Goal: Transaction & Acquisition: Book appointment/travel/reservation

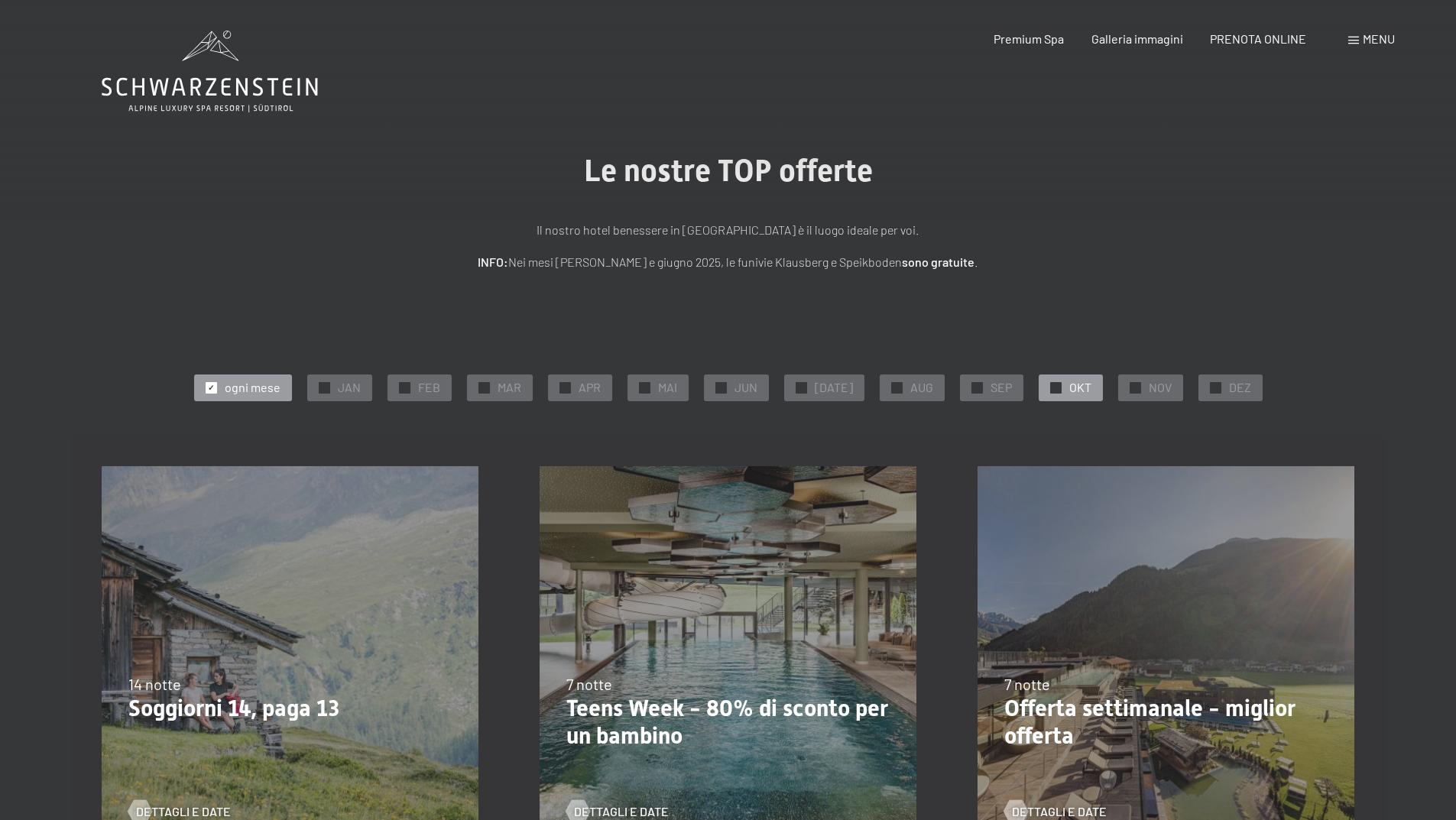
click at [1079, 388] on span "OKT" at bounding box center [1080, 388] width 22 height 17
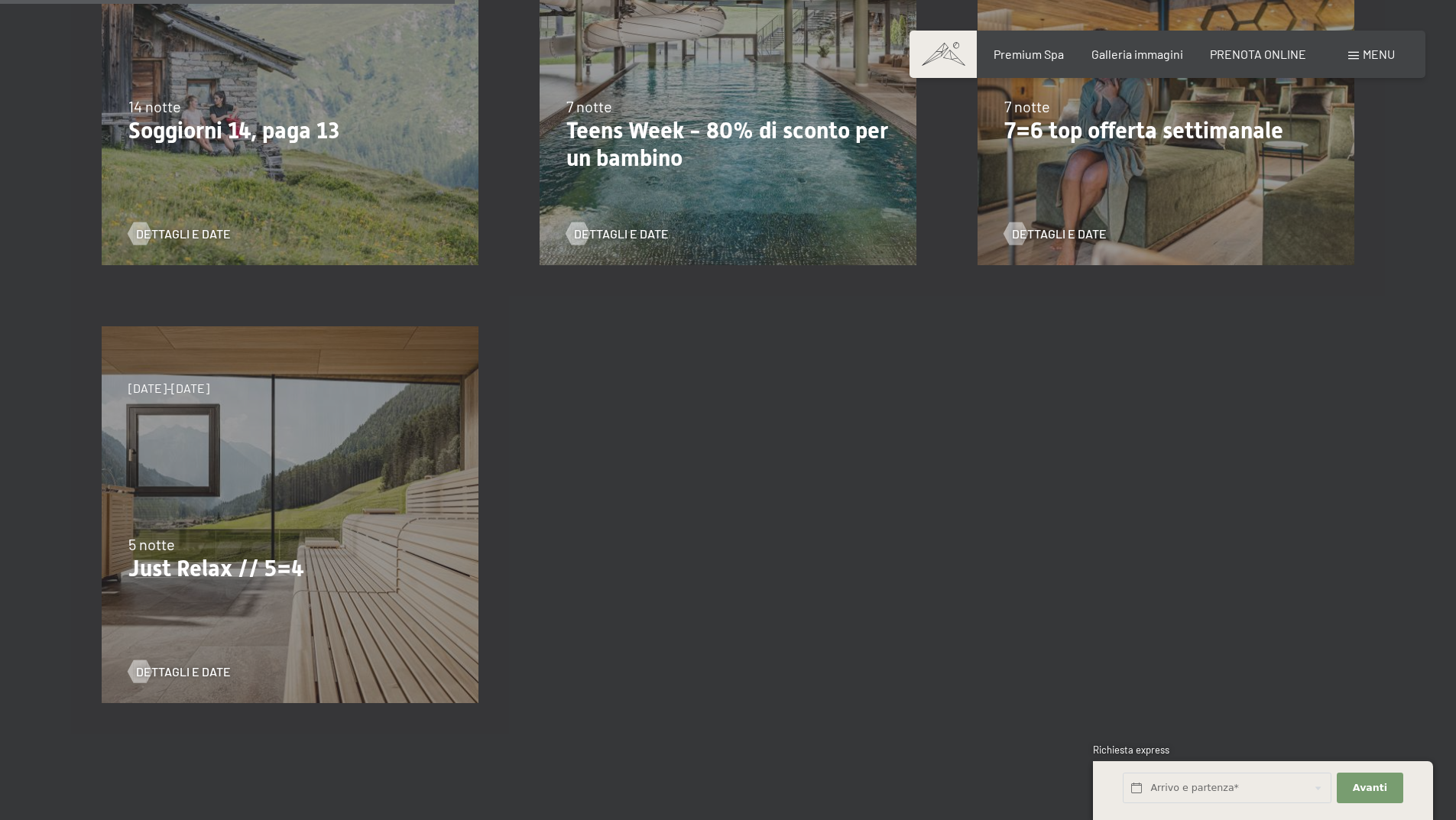
scroll to position [611, 0]
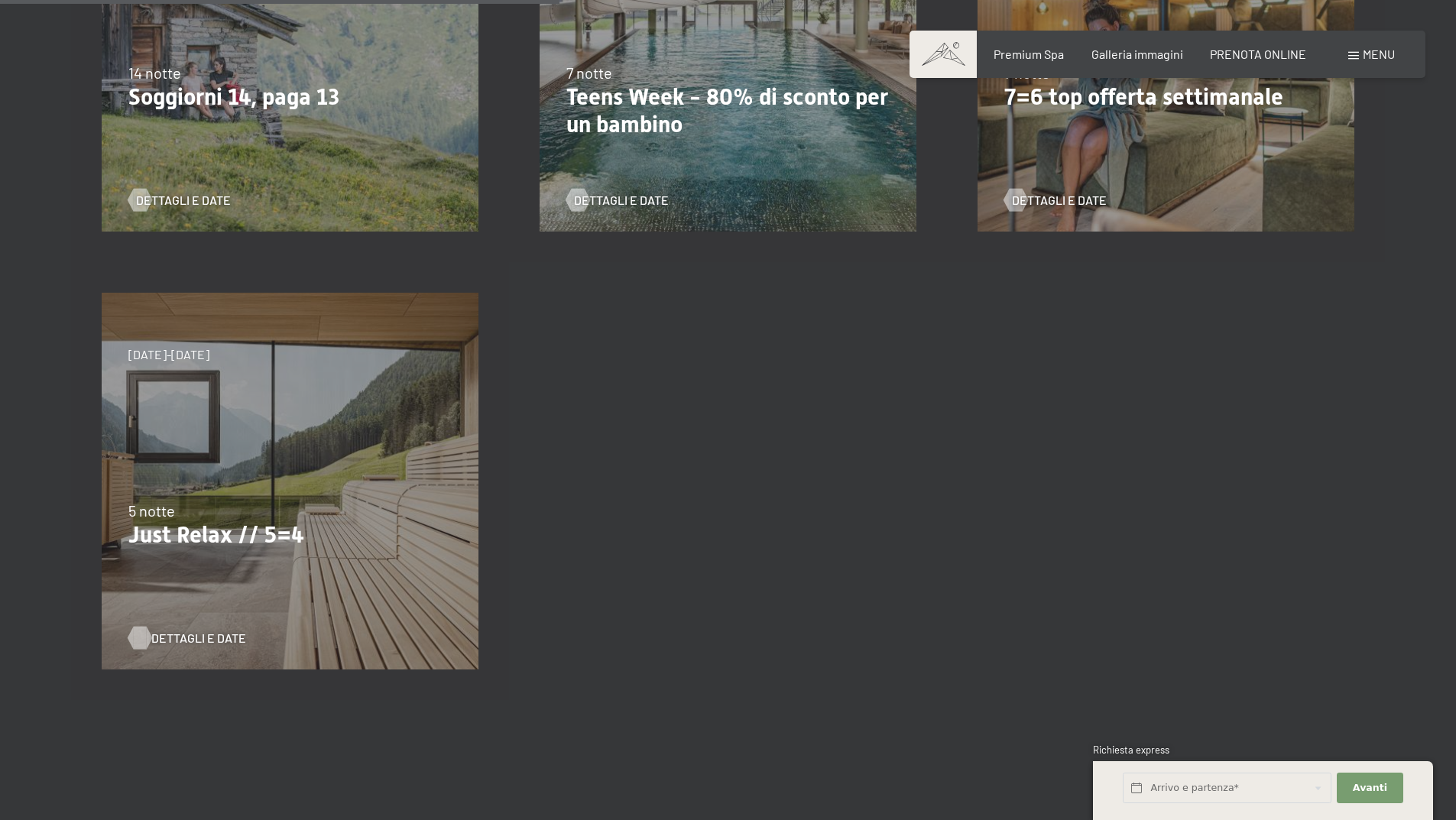
click at [175, 639] on span "Dettagli e Date" at bounding box center [198, 638] width 95 height 17
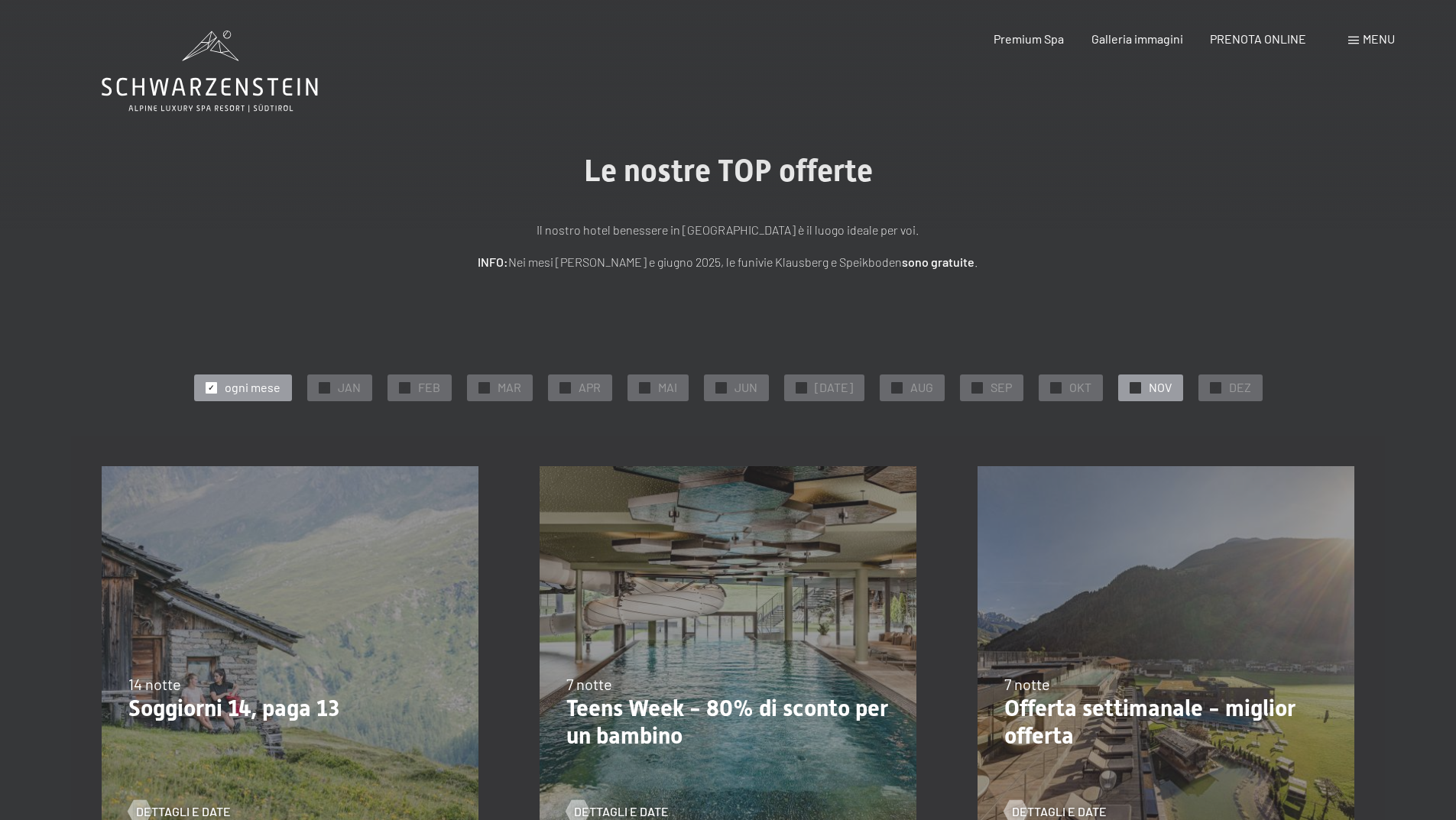
click at [1136, 389] on div "✓ NOV" at bounding box center [1151, 388] width 65 height 26
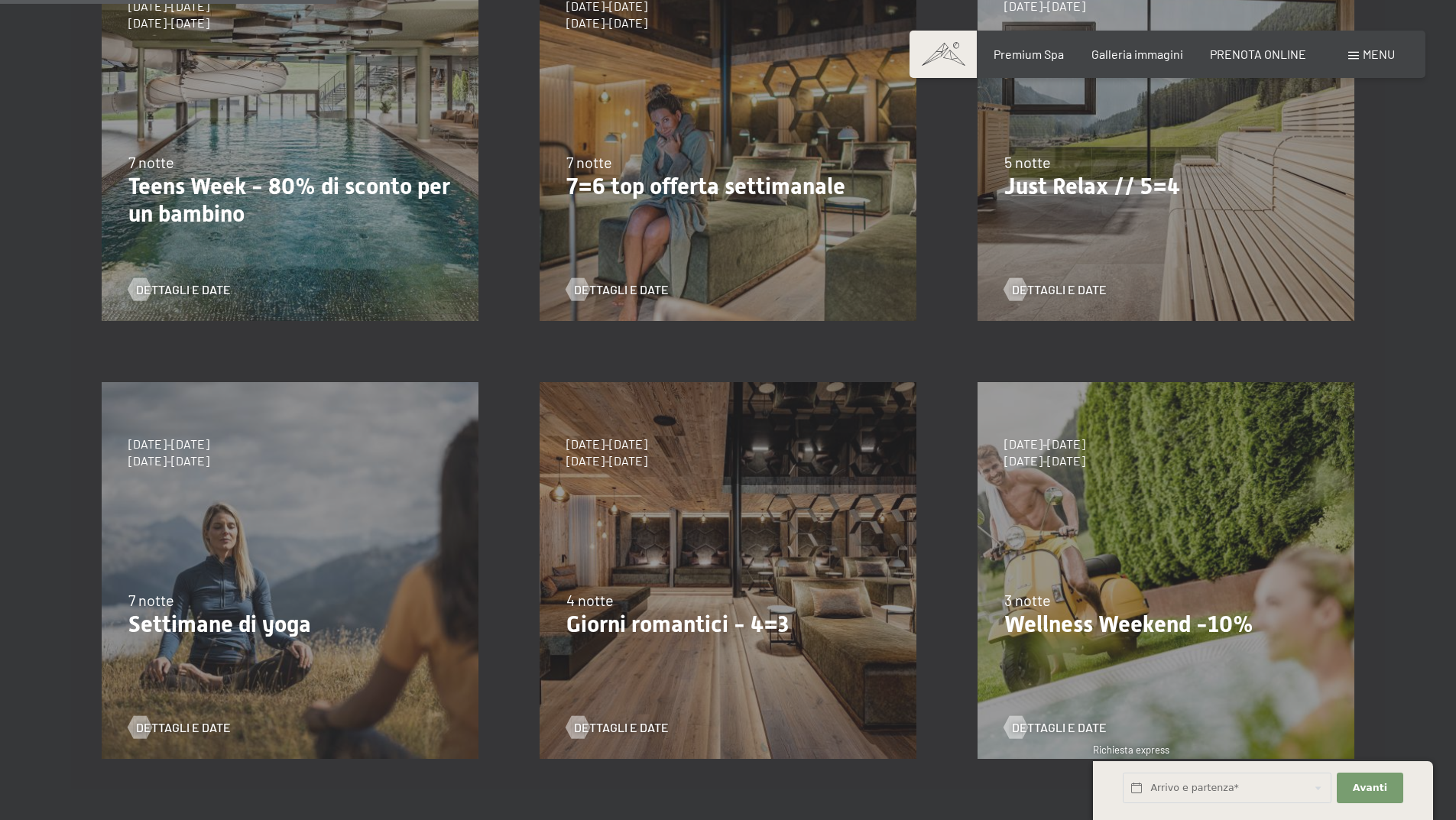
scroll to position [535, 0]
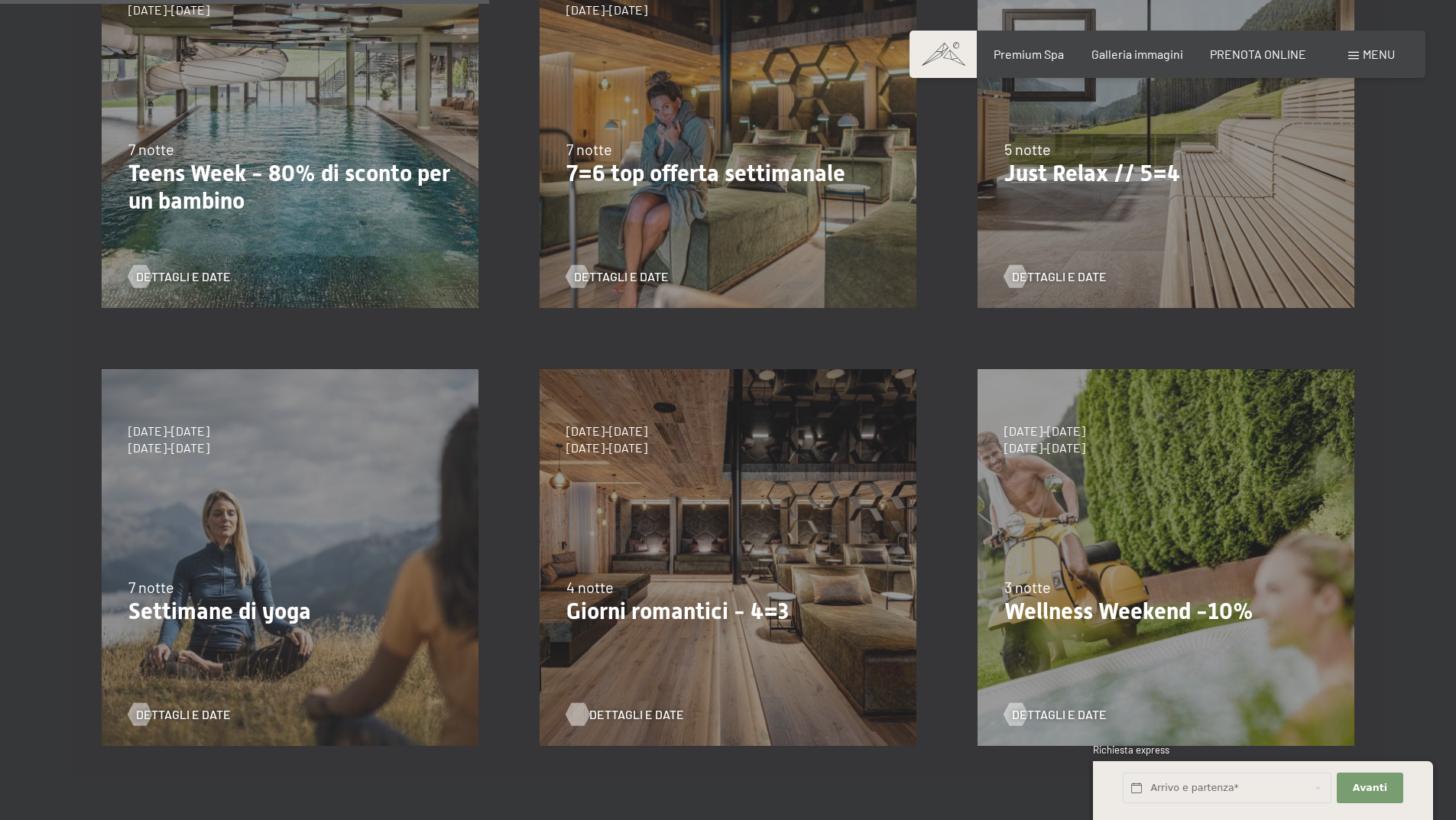
click at [629, 713] on span "Dettagli e Date" at bounding box center [636, 715] width 95 height 17
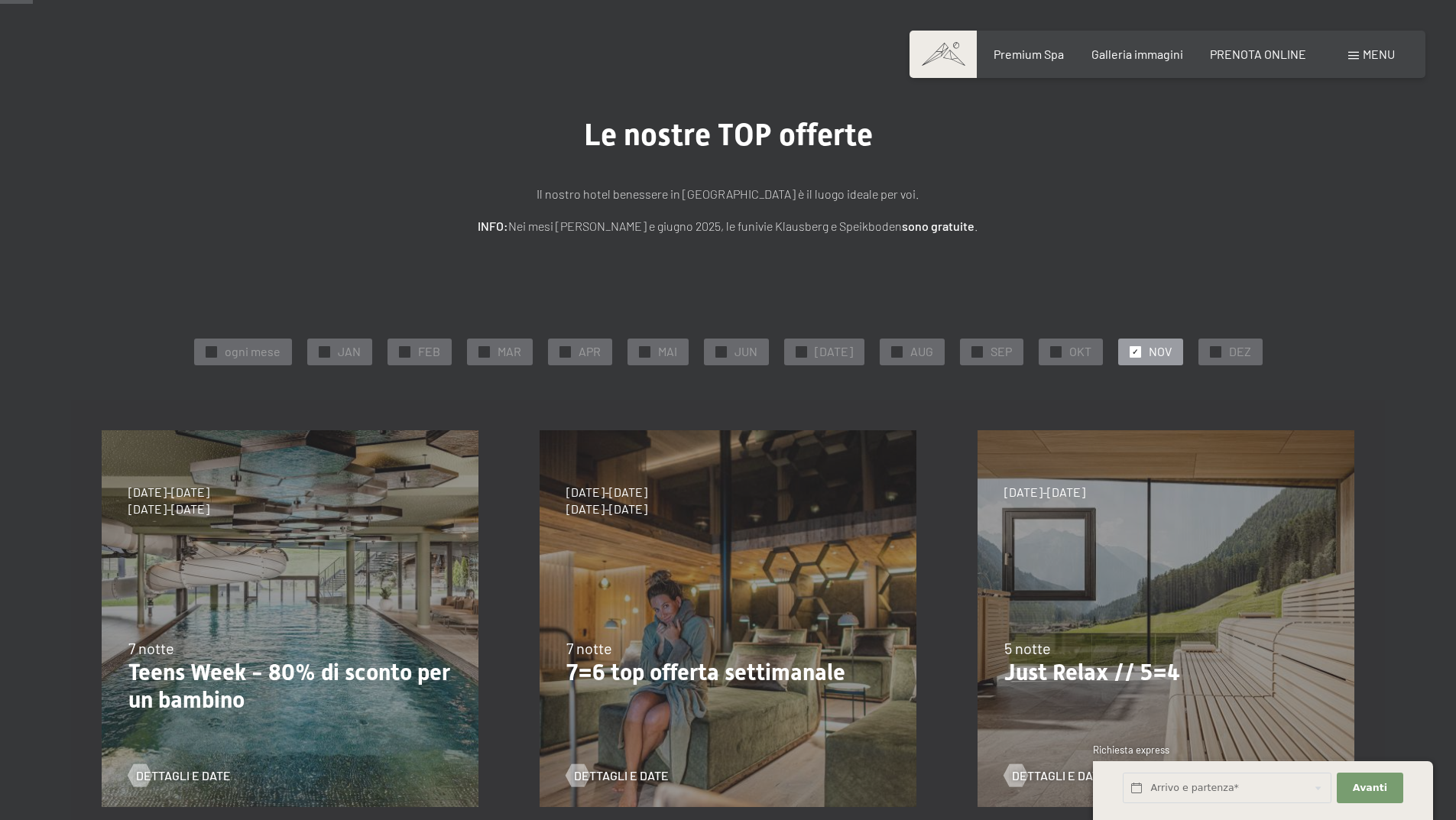
scroll to position [0, 0]
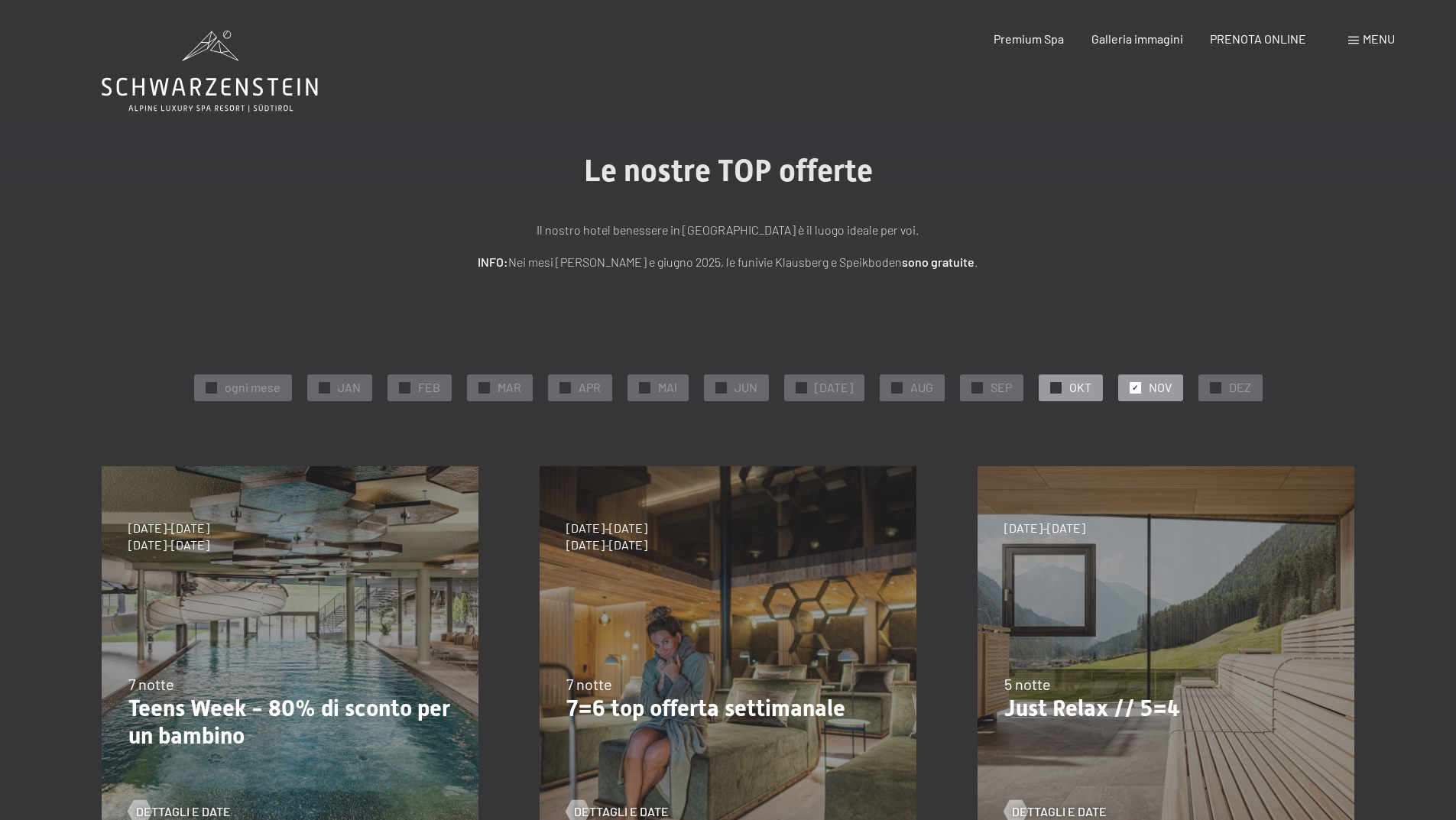
click at [1070, 389] on span "OKT" at bounding box center [1080, 388] width 22 height 17
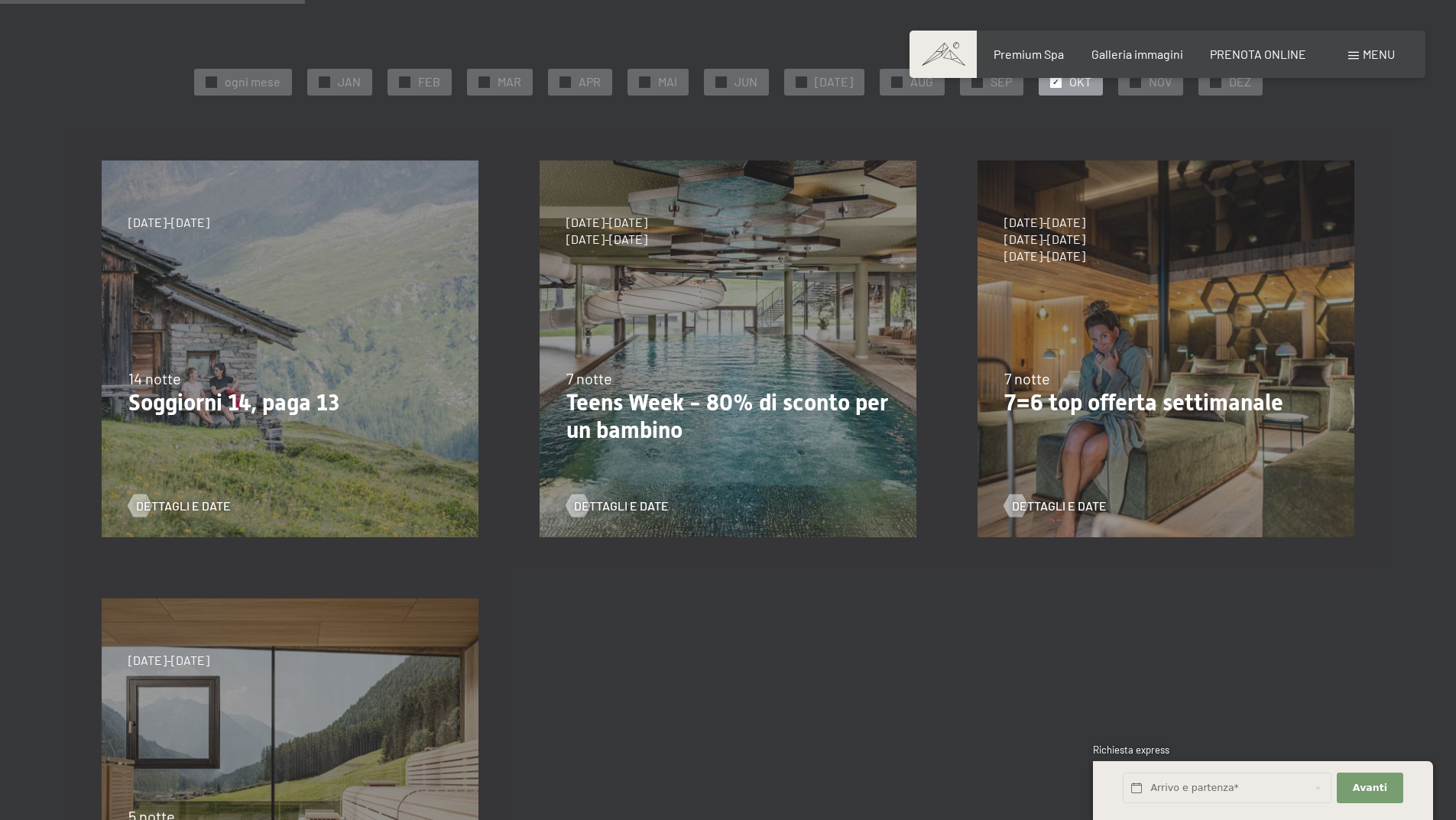
scroll to position [611, 0]
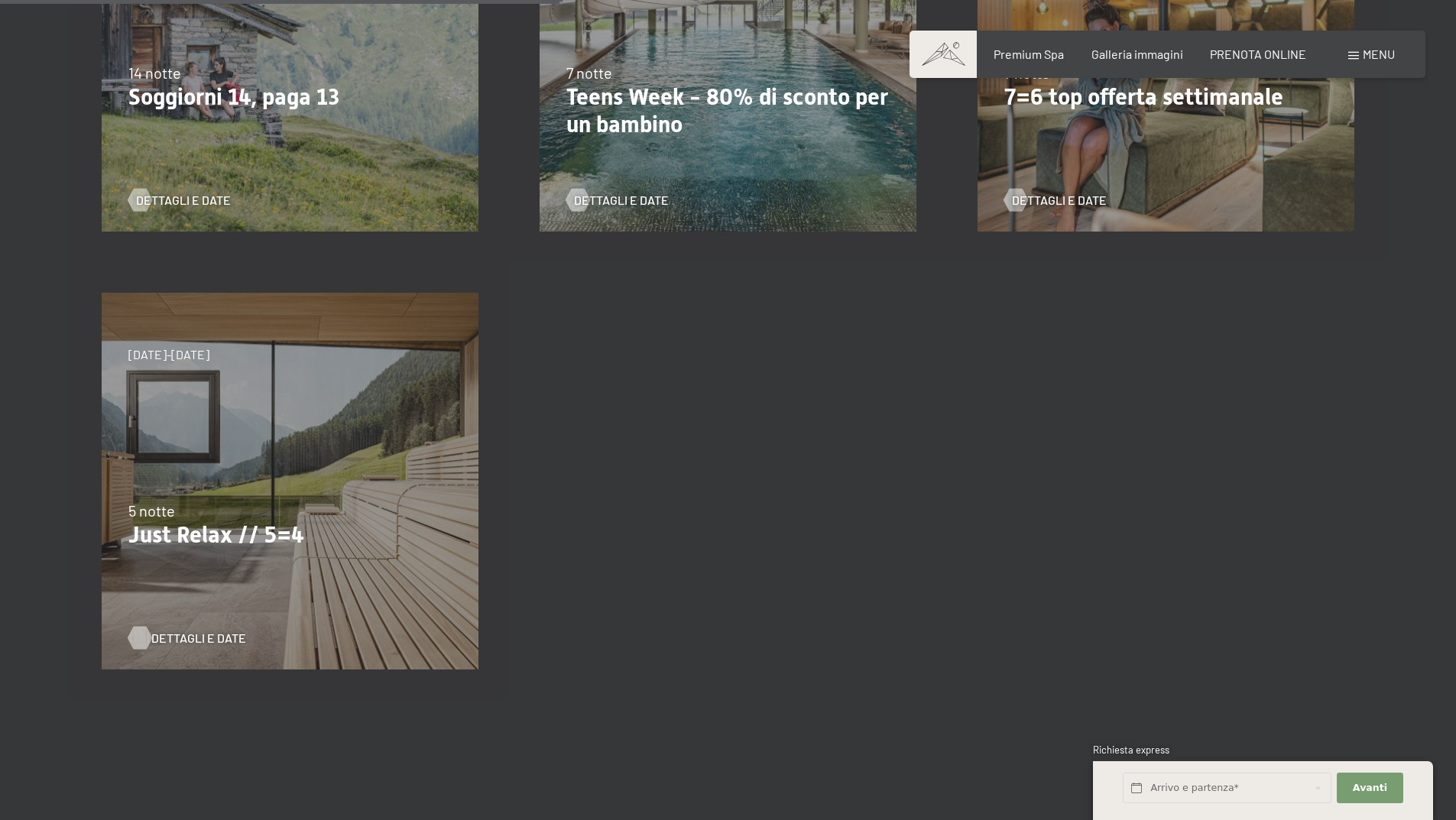
click at [193, 638] on span "Dettagli e Date" at bounding box center [198, 638] width 95 height 17
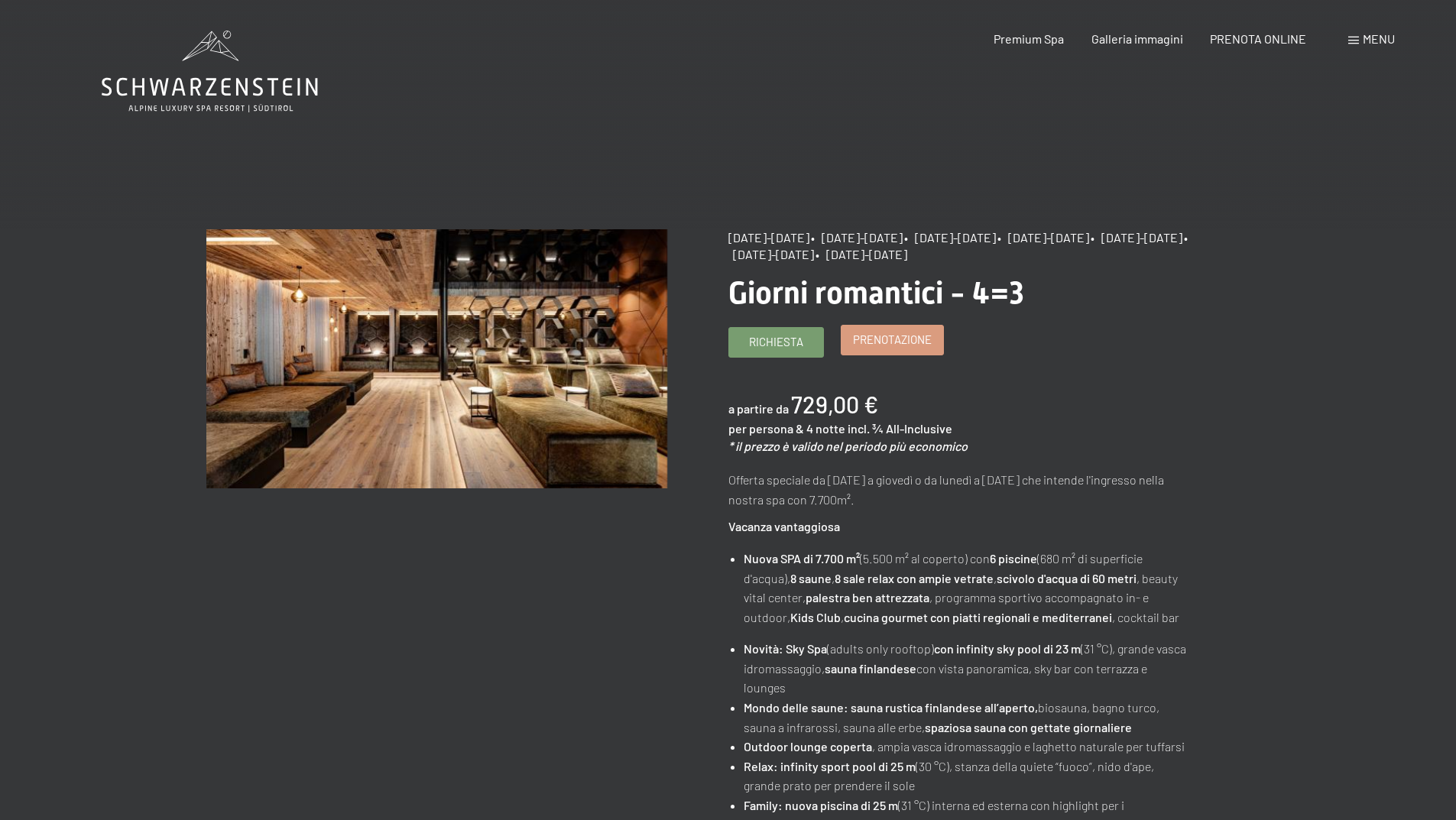
click at [907, 342] on span "Prenotazione" at bounding box center [893, 340] width 78 height 16
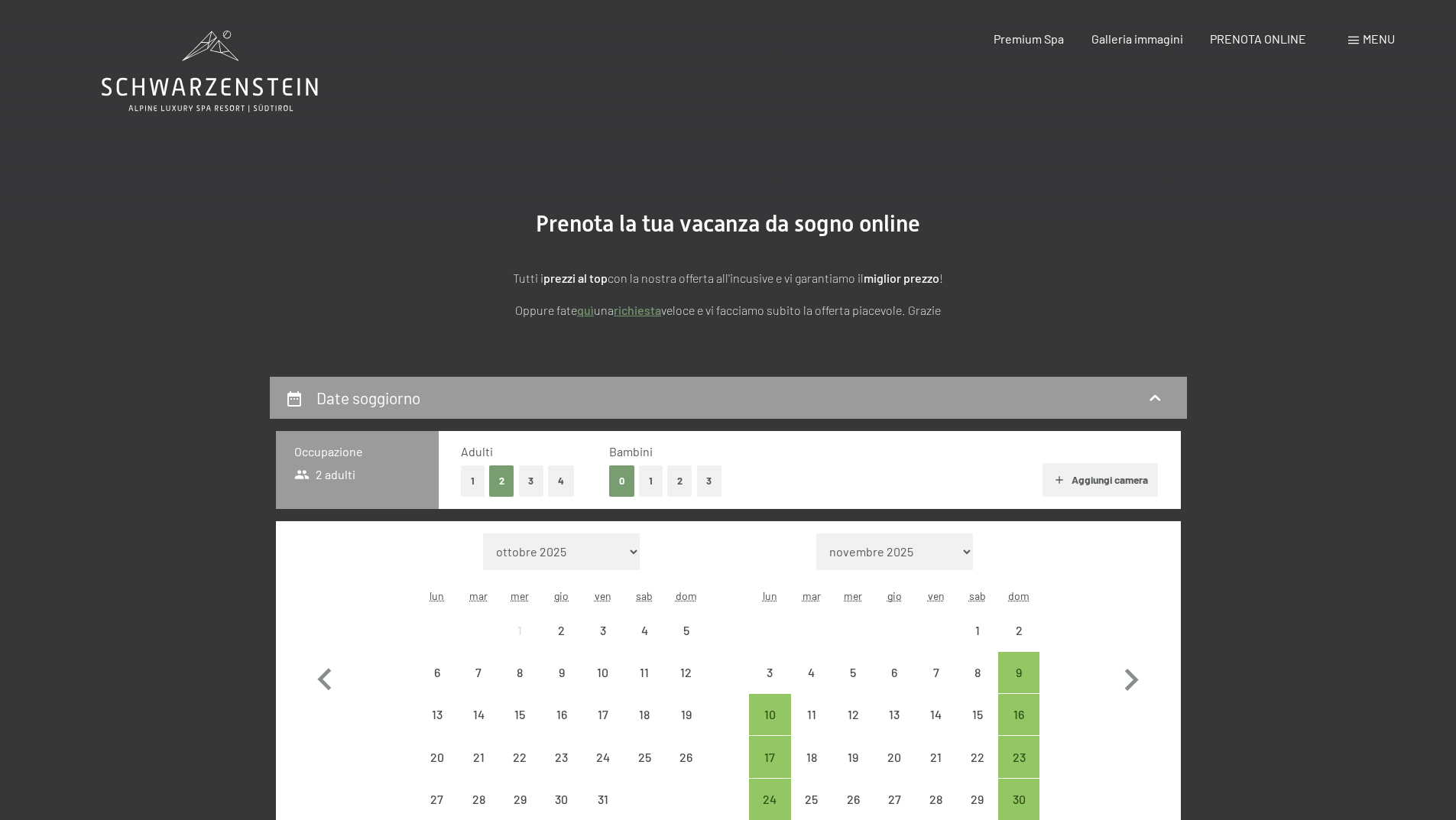
select select "2025-11-01"
select select "2025-12-01"
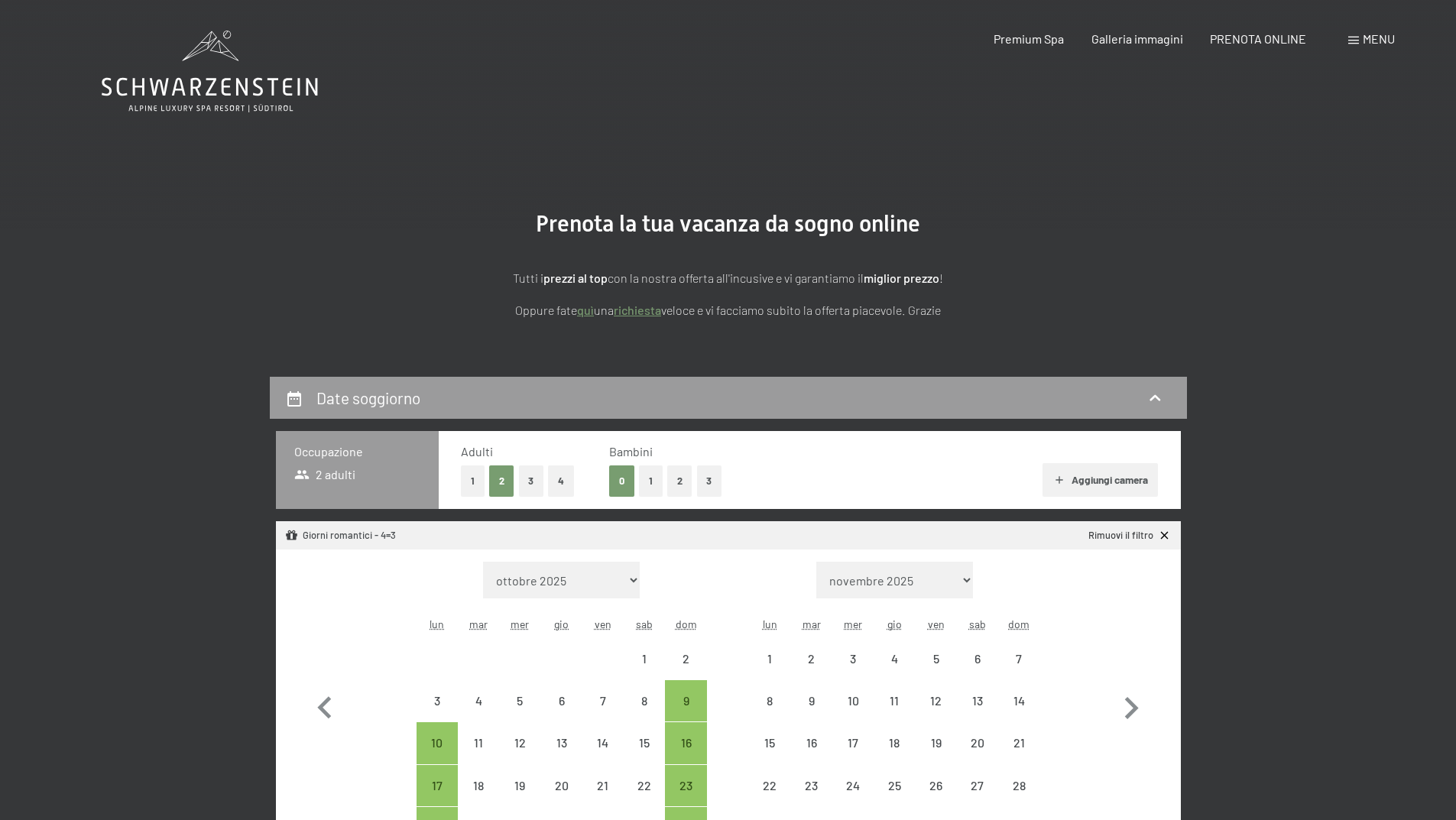
select select "2025-11-01"
select select "2025-12-01"
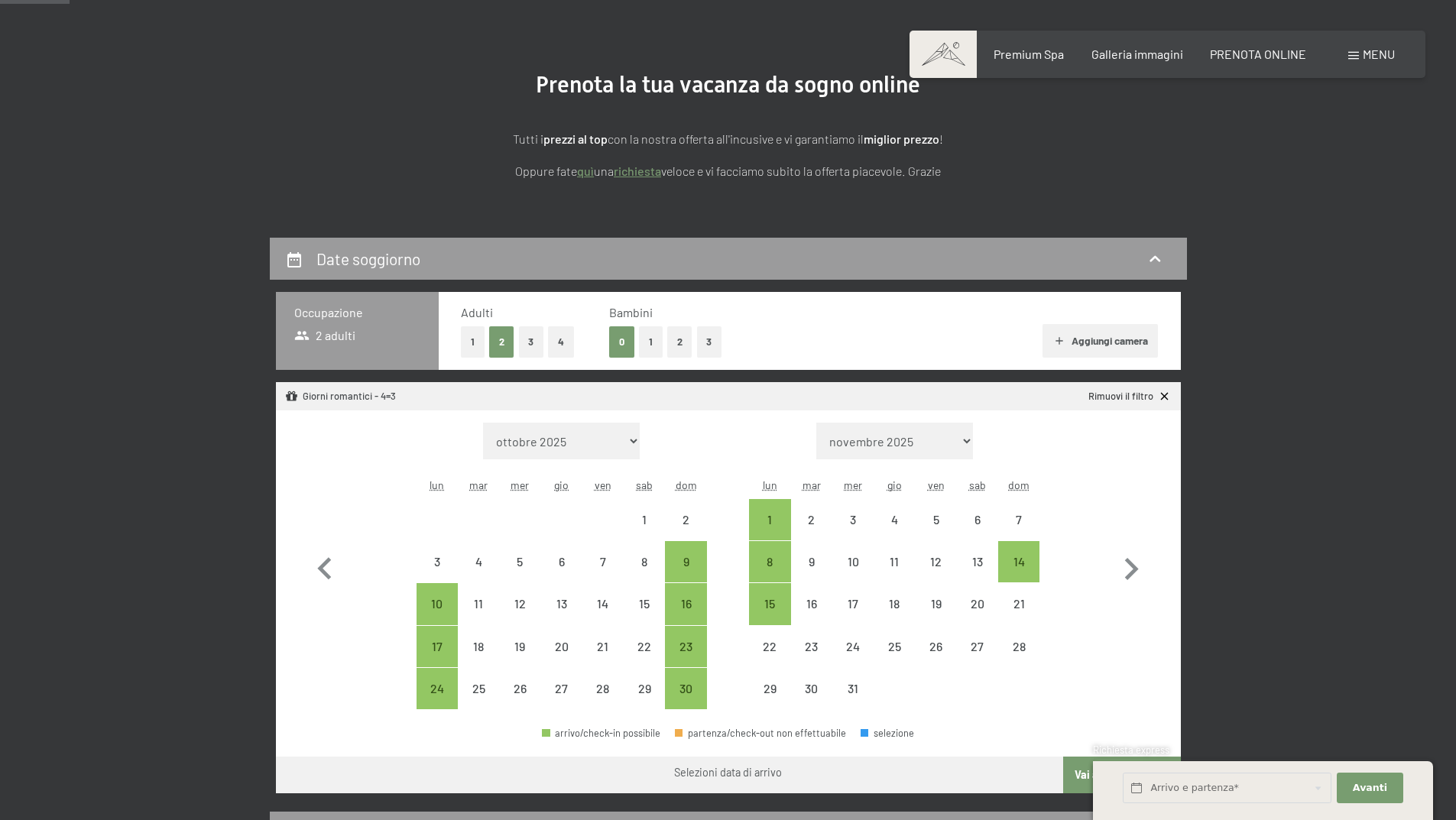
scroll to position [153, 0]
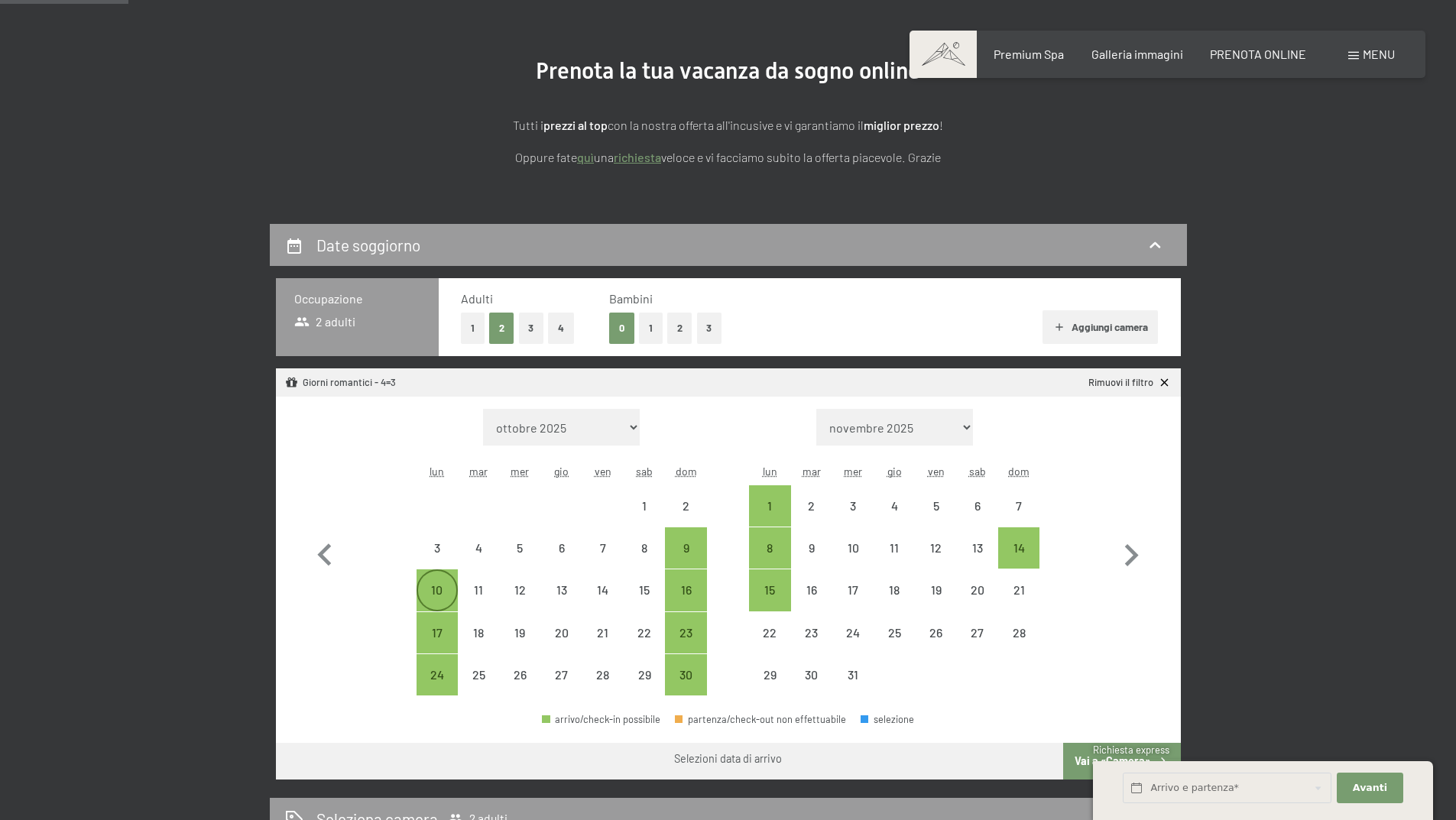
click at [439, 588] on div "10" at bounding box center [437, 603] width 38 height 38
select select "2025-11-01"
select select "2025-12-01"
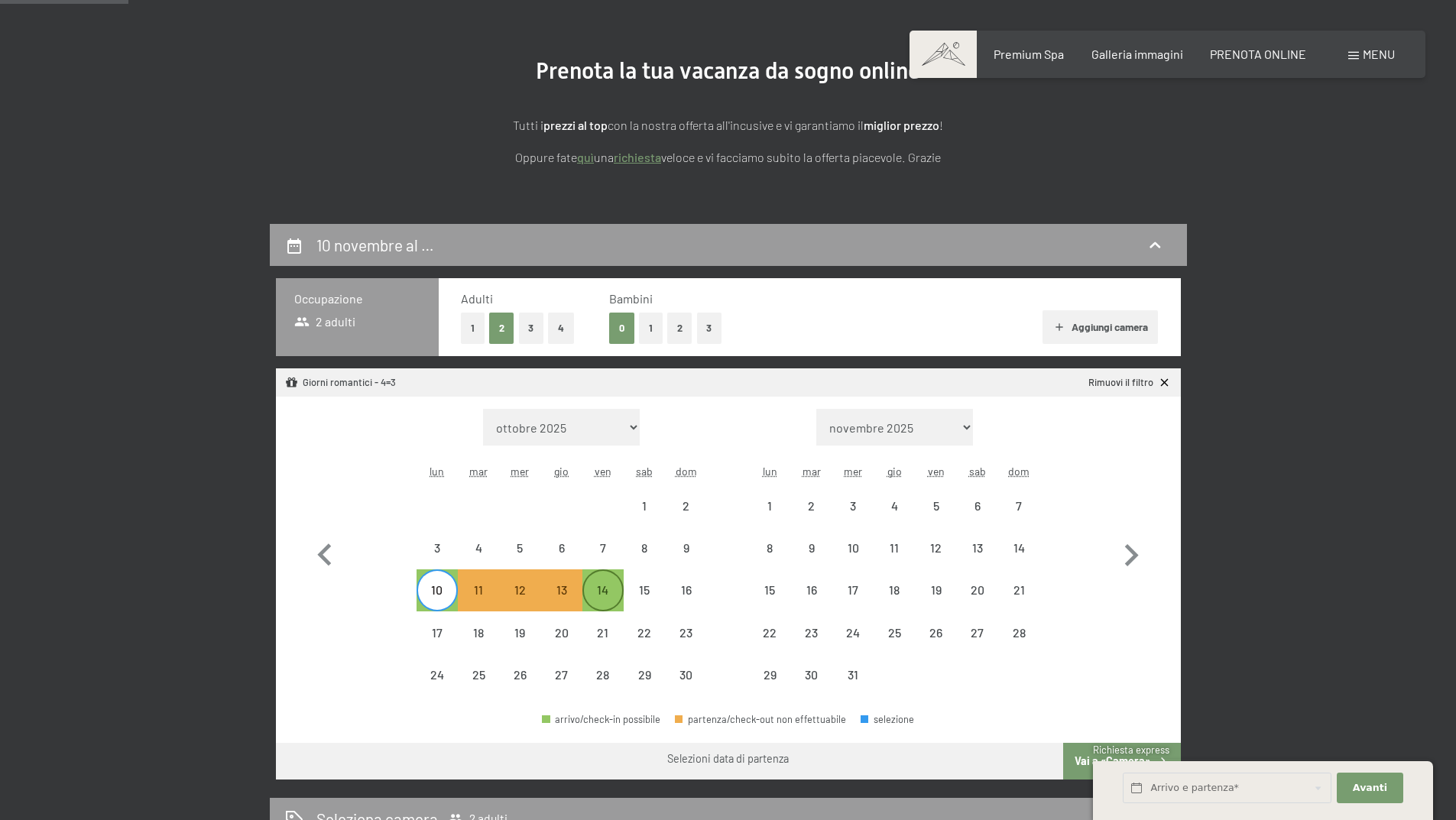
click at [599, 595] on div "14" at bounding box center [603, 603] width 38 height 38
select select "2025-11-01"
select select "2025-12-01"
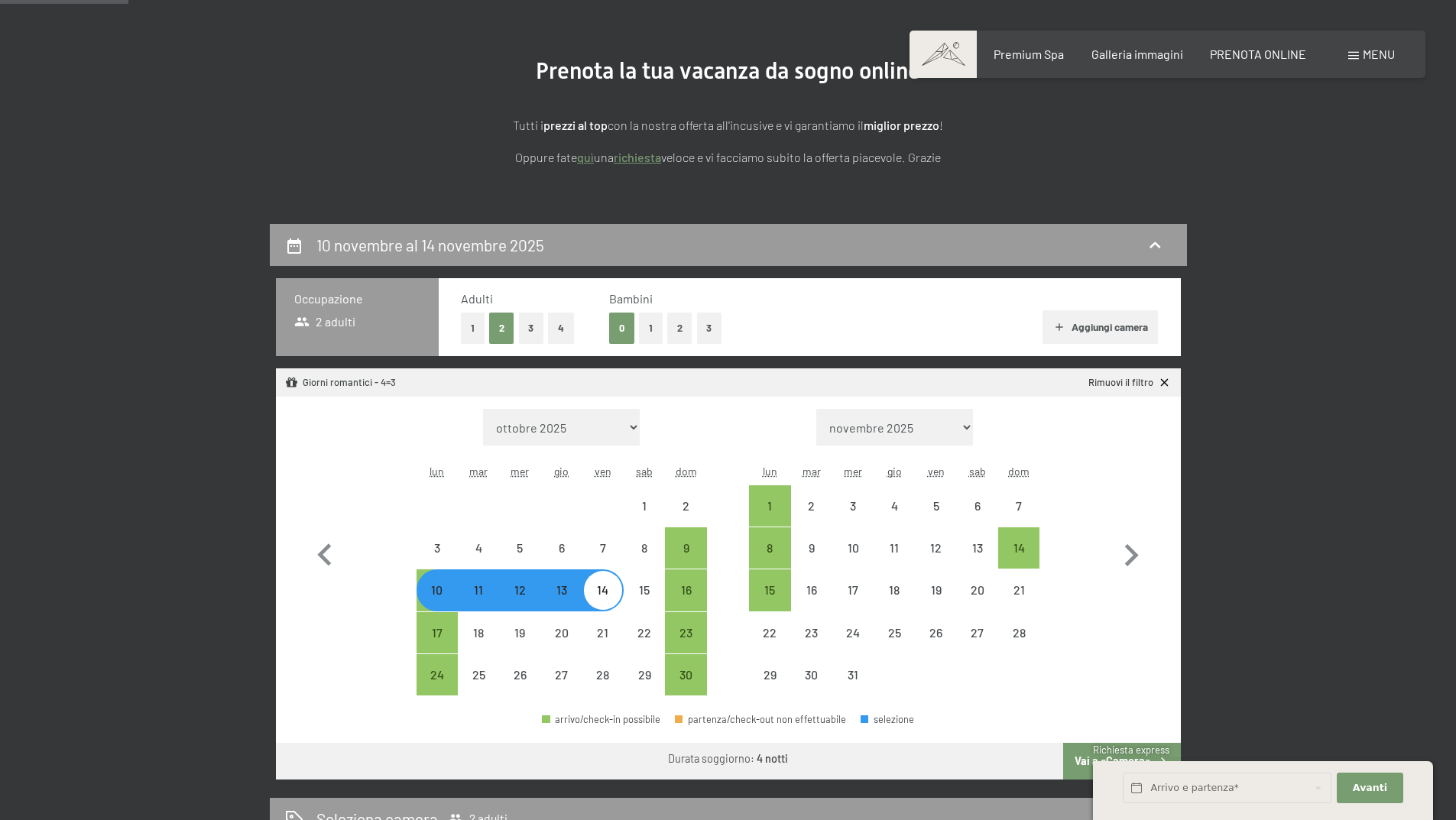
select select "2025-11-01"
select select "2025-12-01"
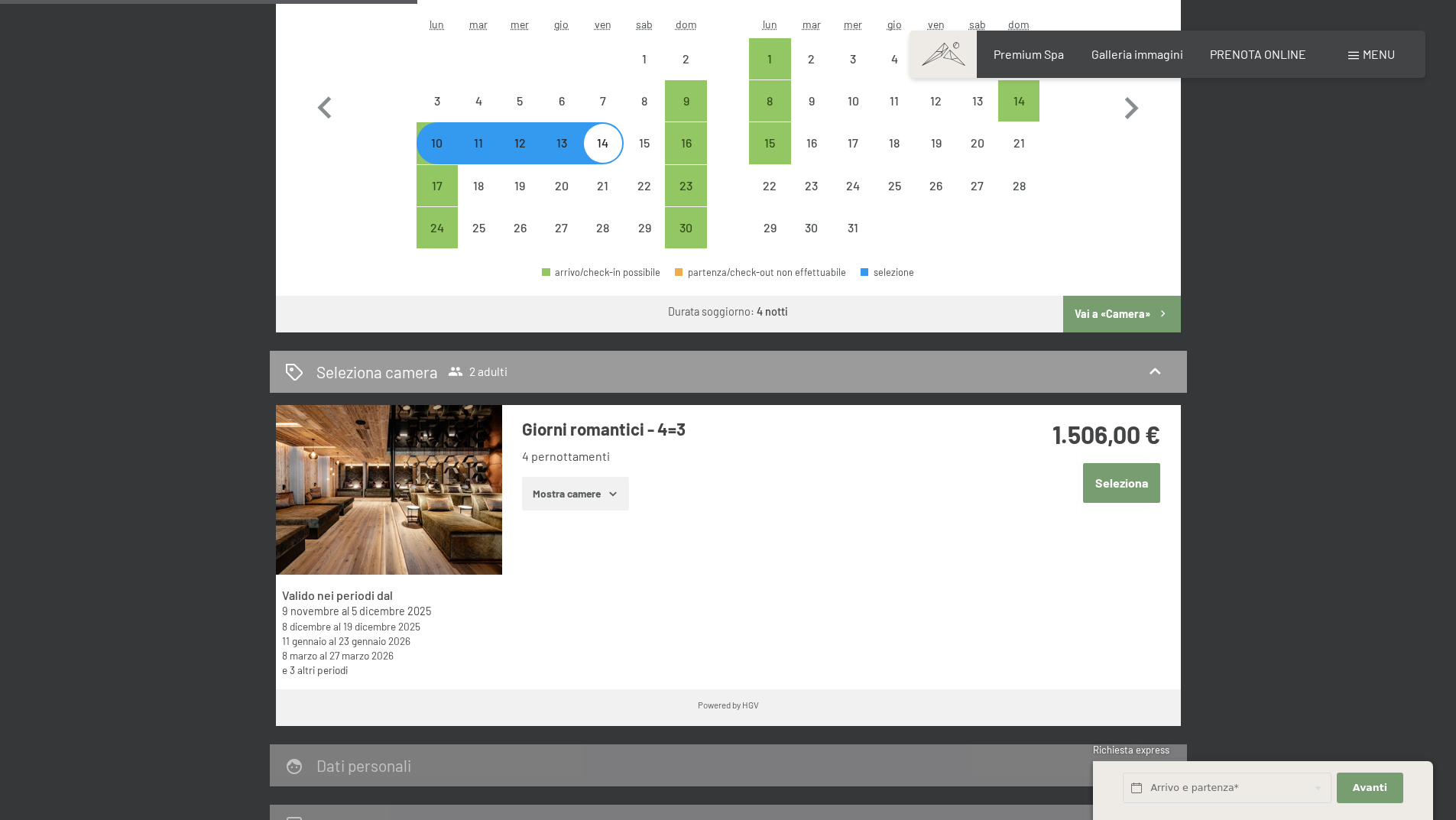
scroll to position [611, 0]
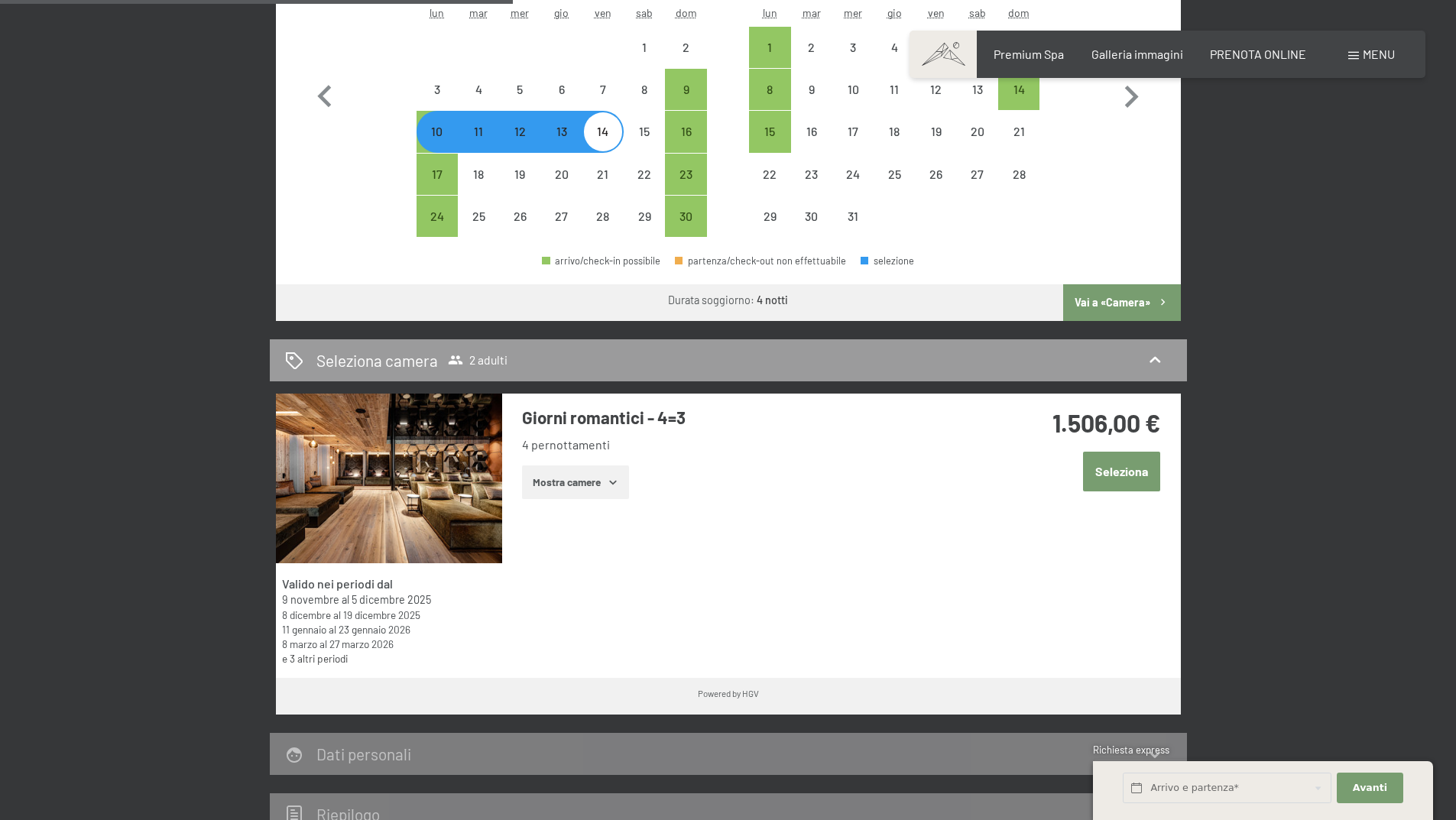
click at [621, 490] on button "Mostra camere" at bounding box center [576, 482] width 107 height 33
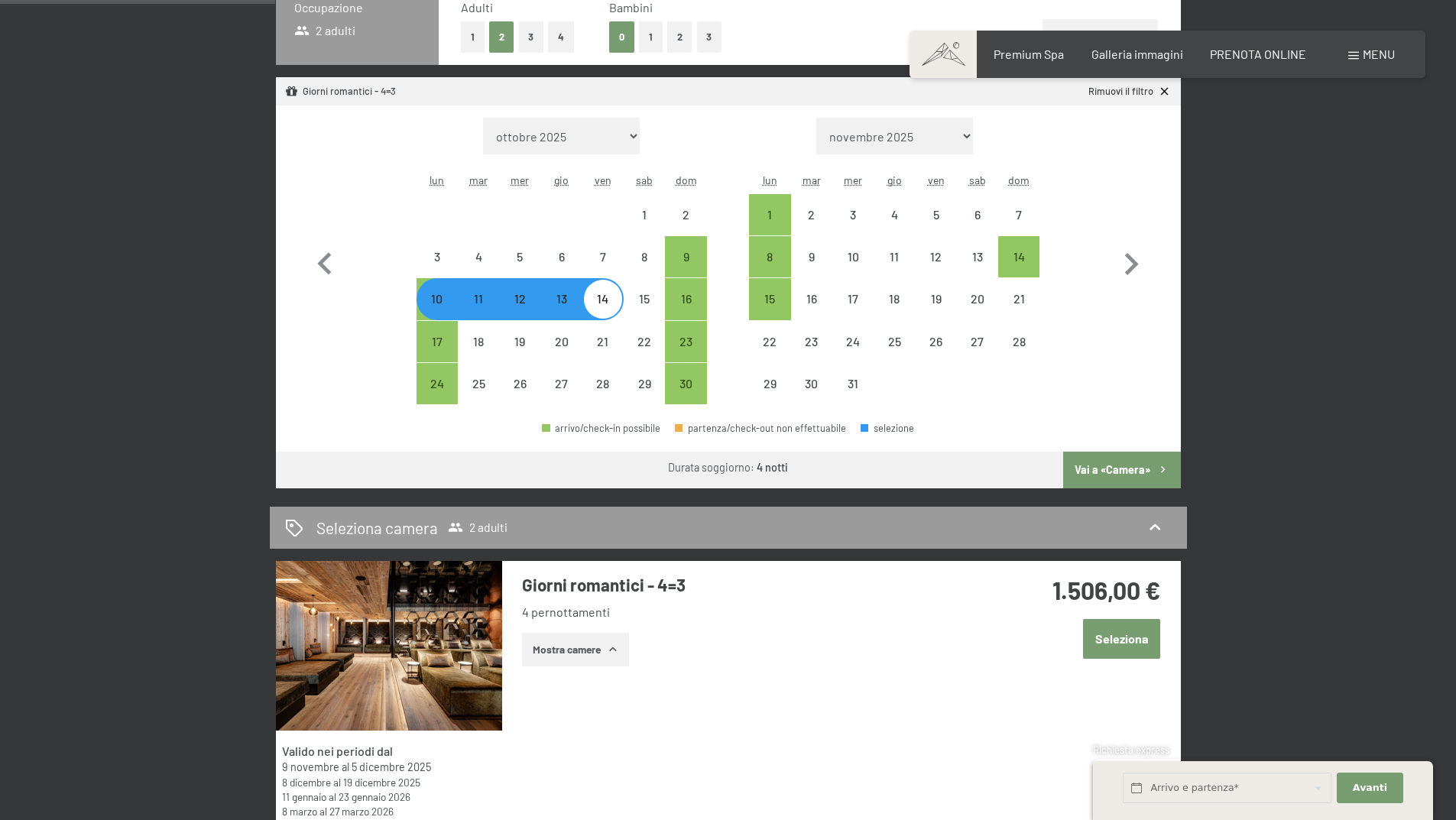
scroll to position [0, 0]
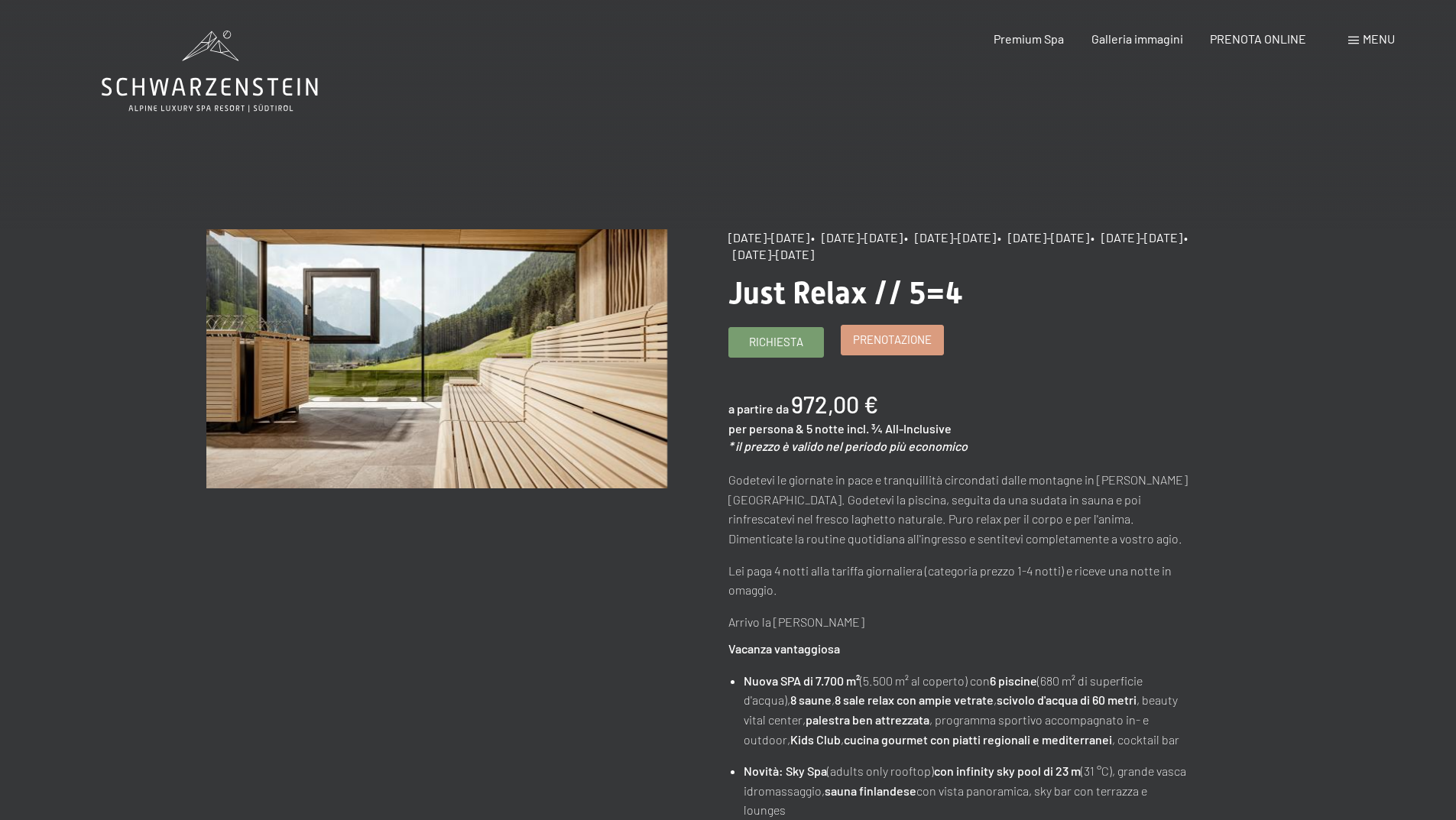
click at [898, 341] on span "Prenotazione" at bounding box center [893, 340] width 78 height 16
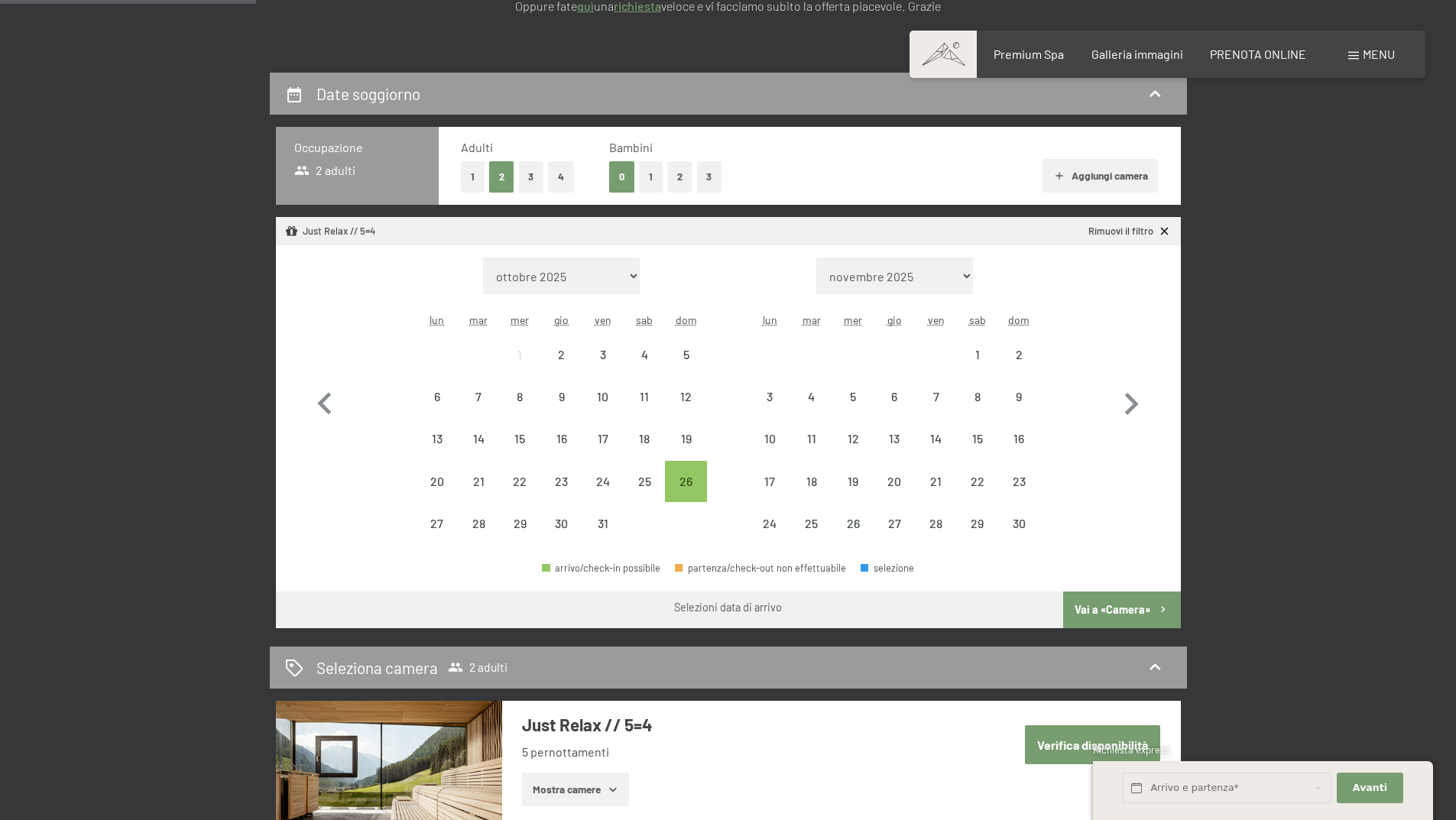
scroll to position [306, 0]
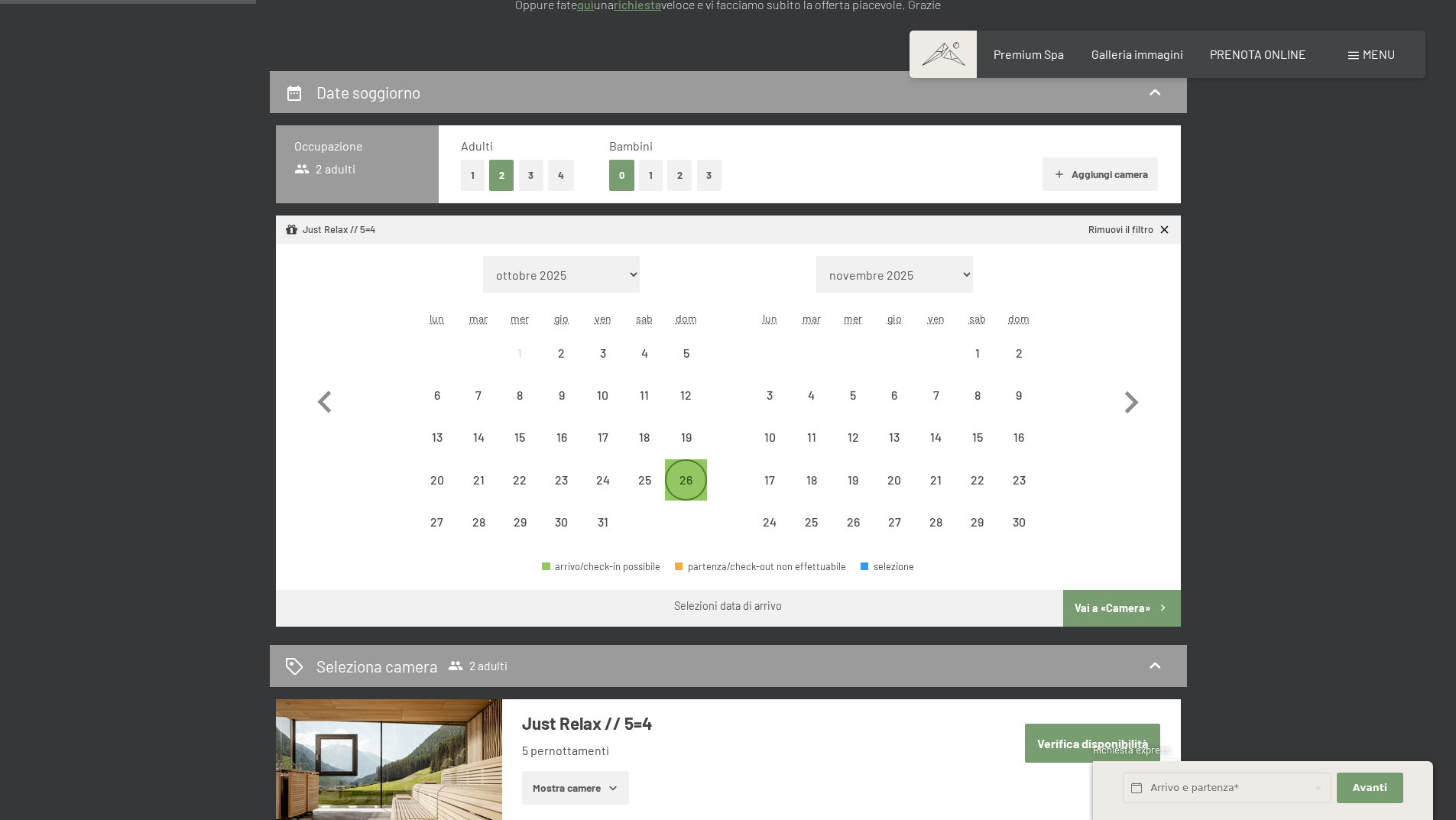
click at [691, 480] on div "26" at bounding box center [686, 493] width 38 height 38
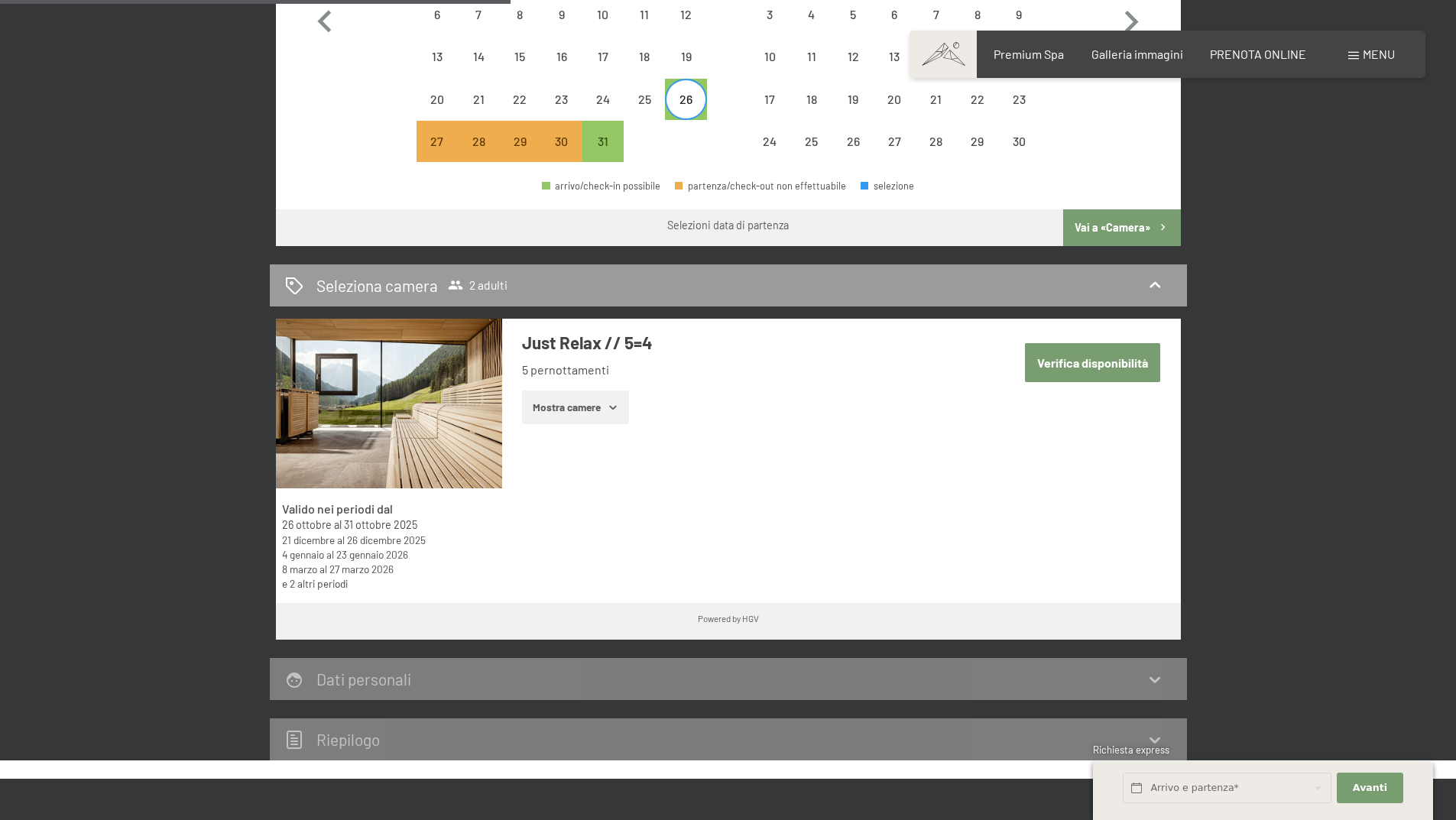
scroll to position [688, 0]
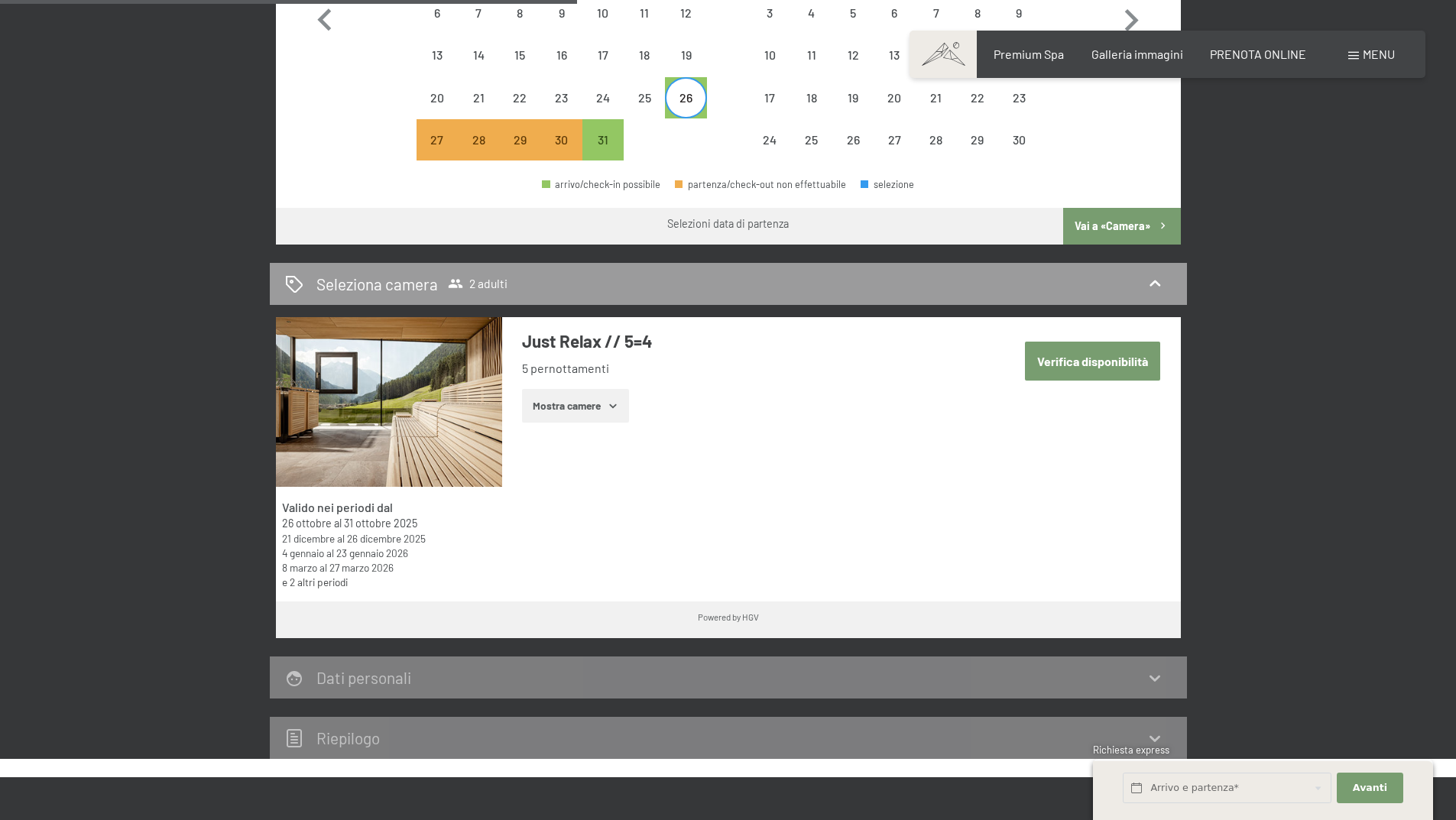
click at [1098, 351] on button "Verifica disponibilità" at bounding box center [1092, 361] width 135 height 39
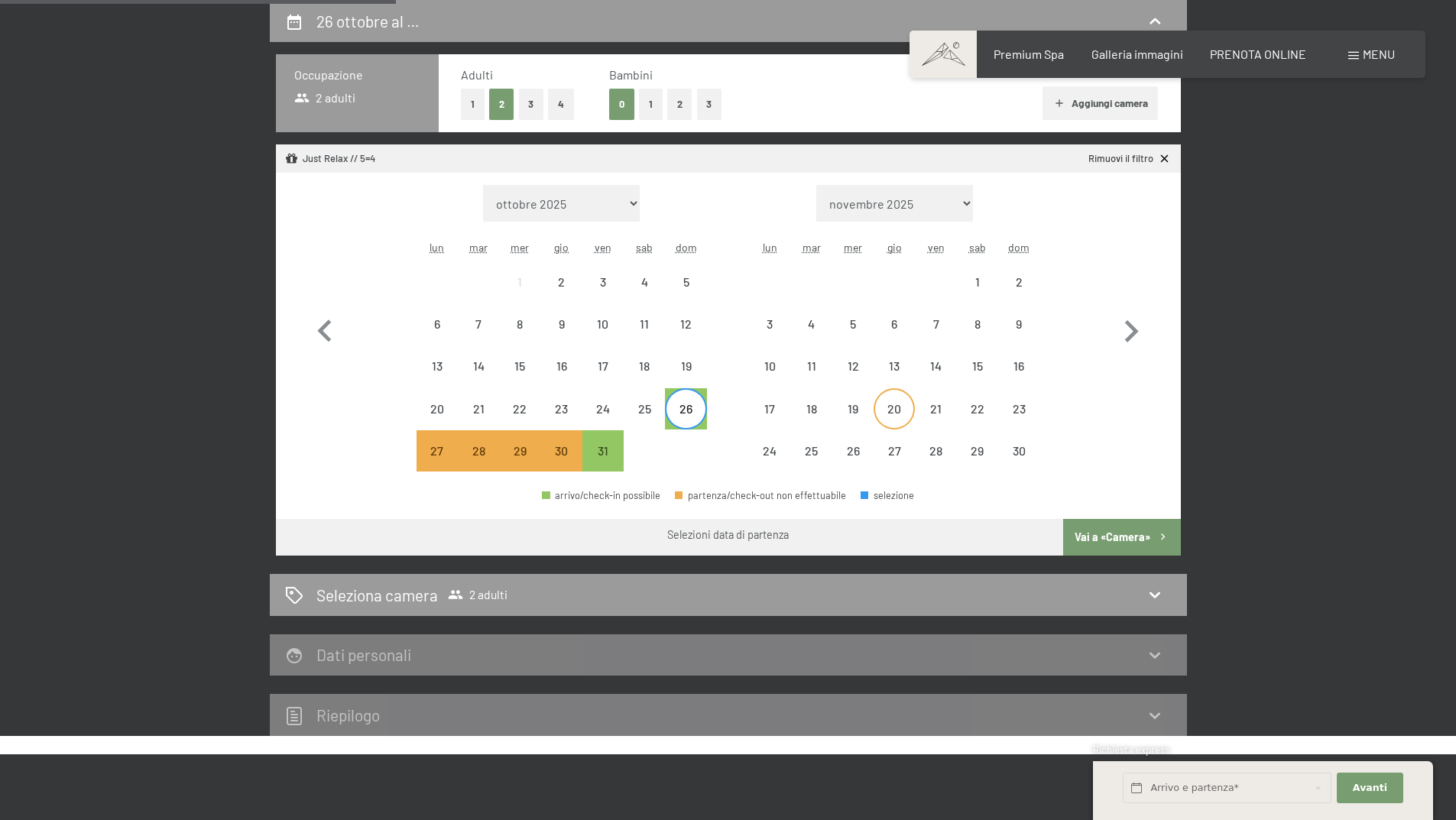
scroll to position [454, 0]
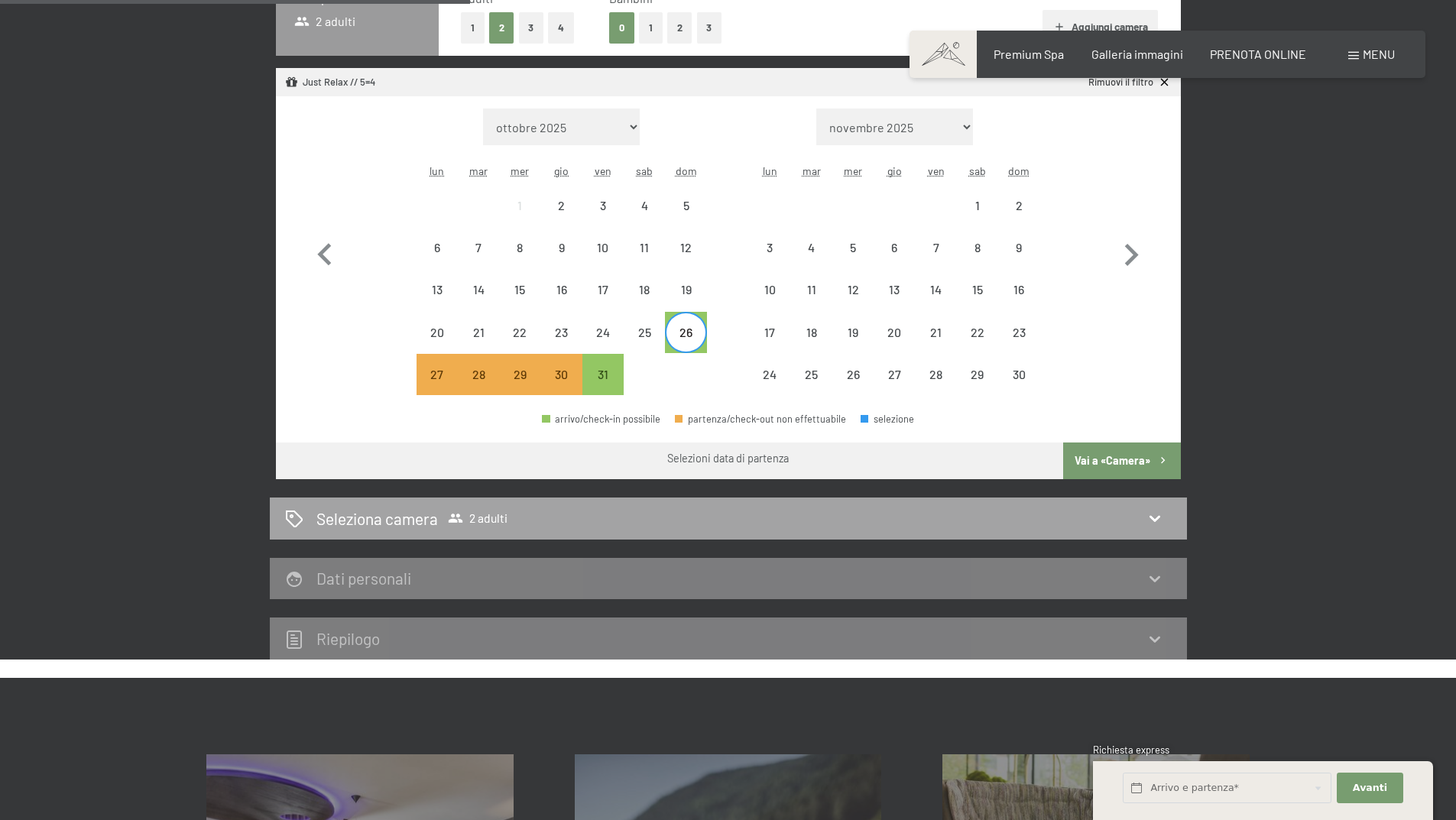
click at [1161, 513] on icon at bounding box center [1155, 518] width 18 height 18
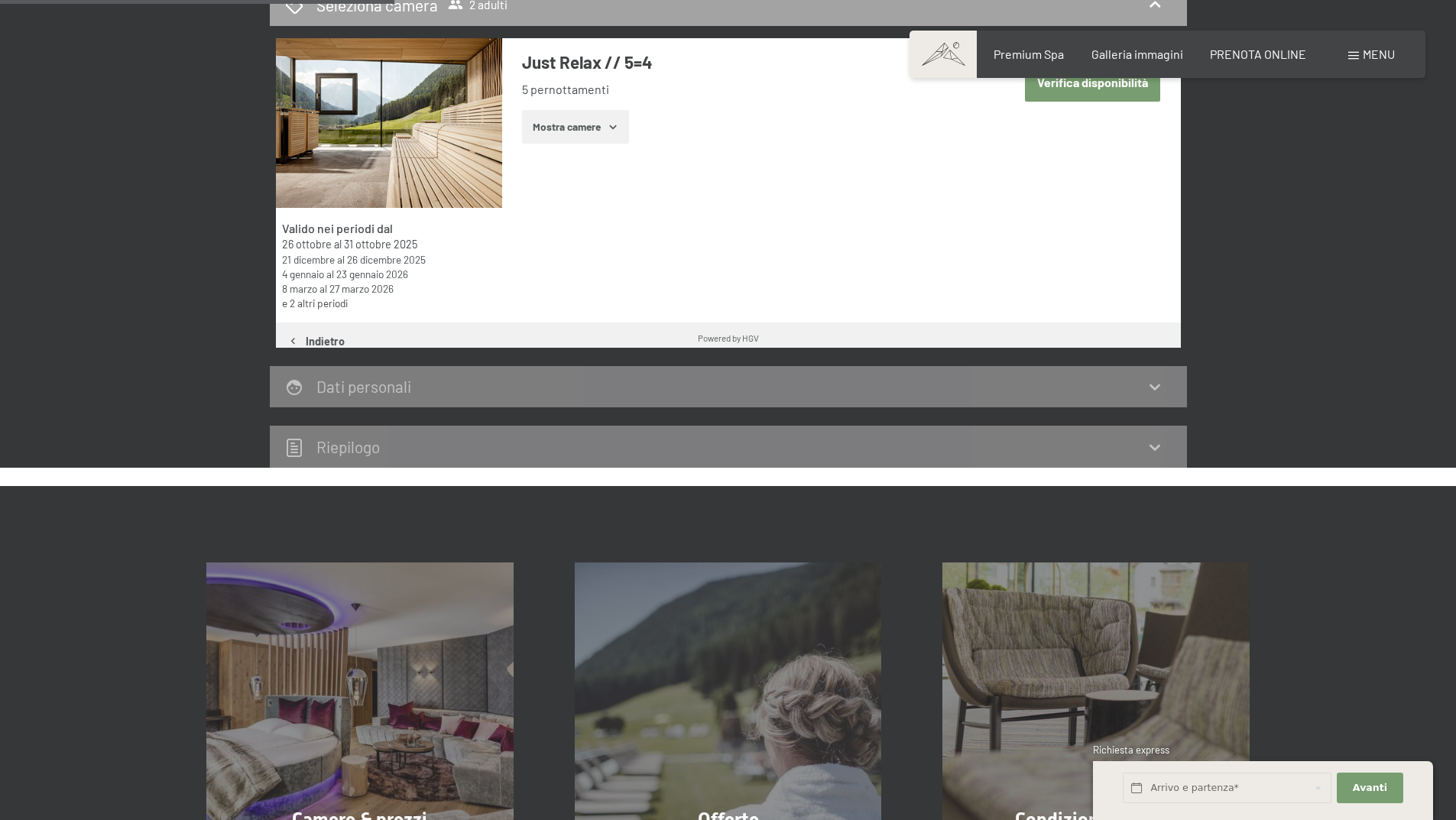
scroll to position [377, 0]
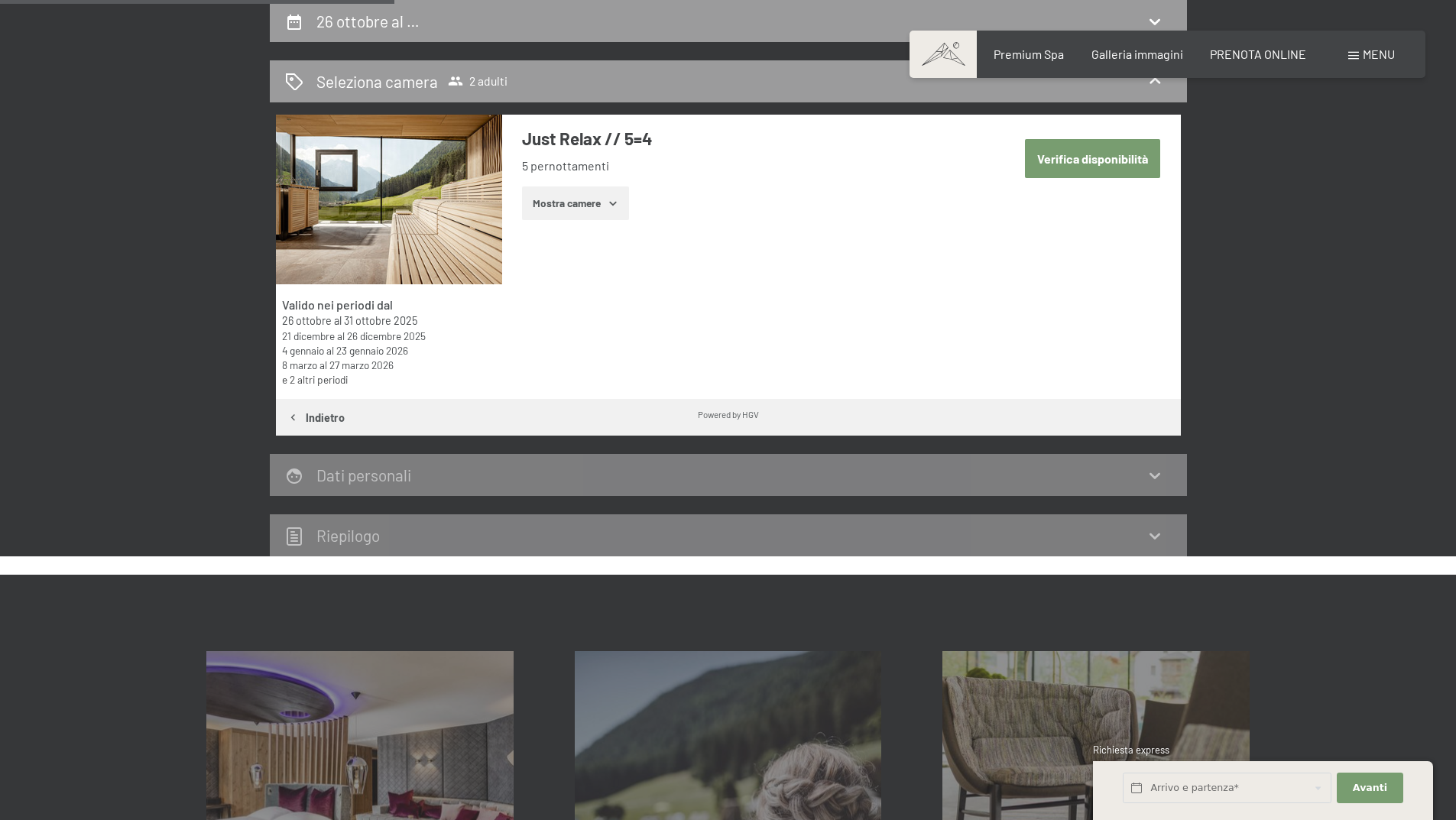
click at [602, 208] on button "Mostra camere" at bounding box center [576, 203] width 107 height 33
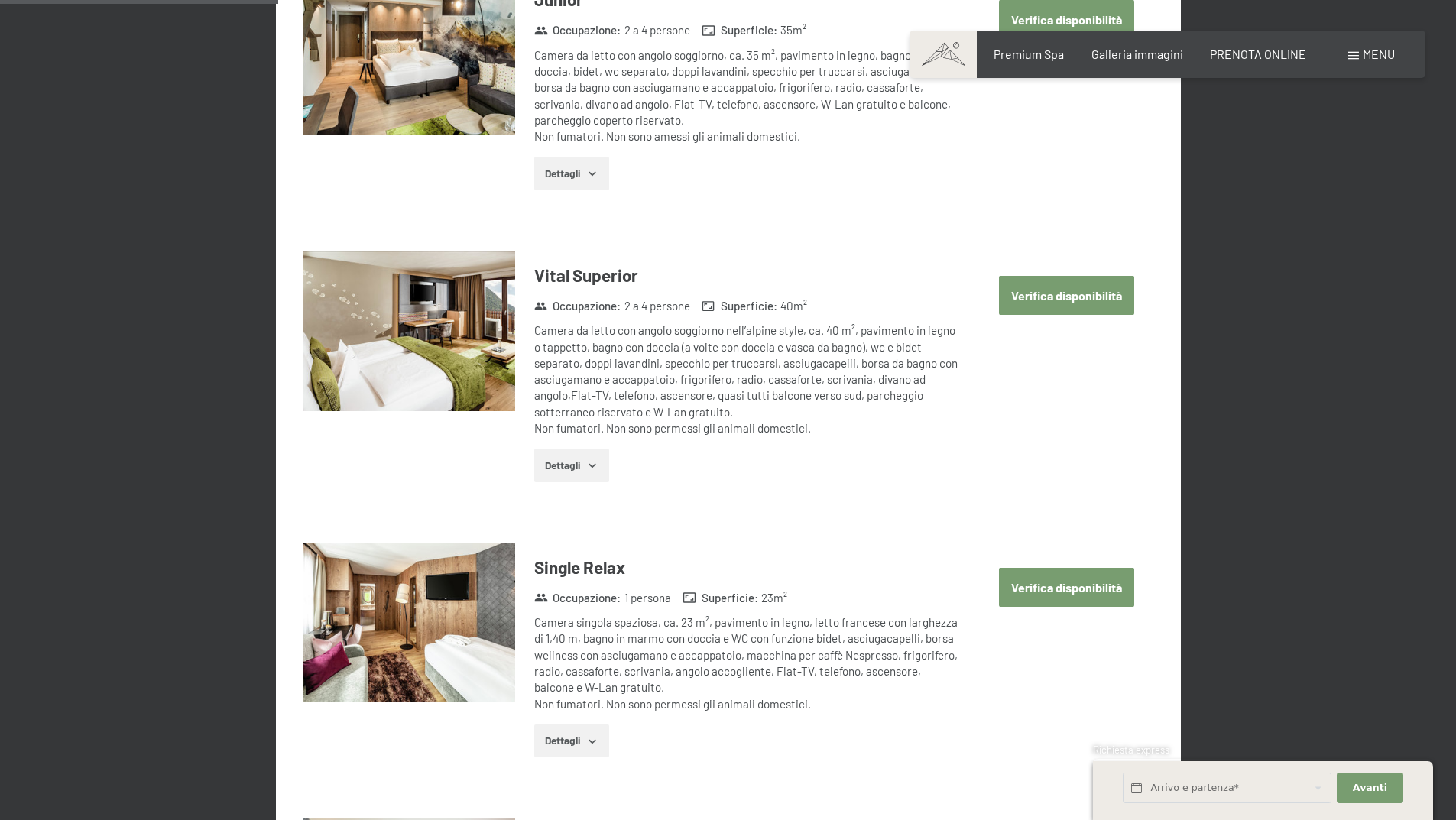
scroll to position [912, 0]
click at [1068, 299] on button "Verifica disponibilità" at bounding box center [1066, 296] width 135 height 39
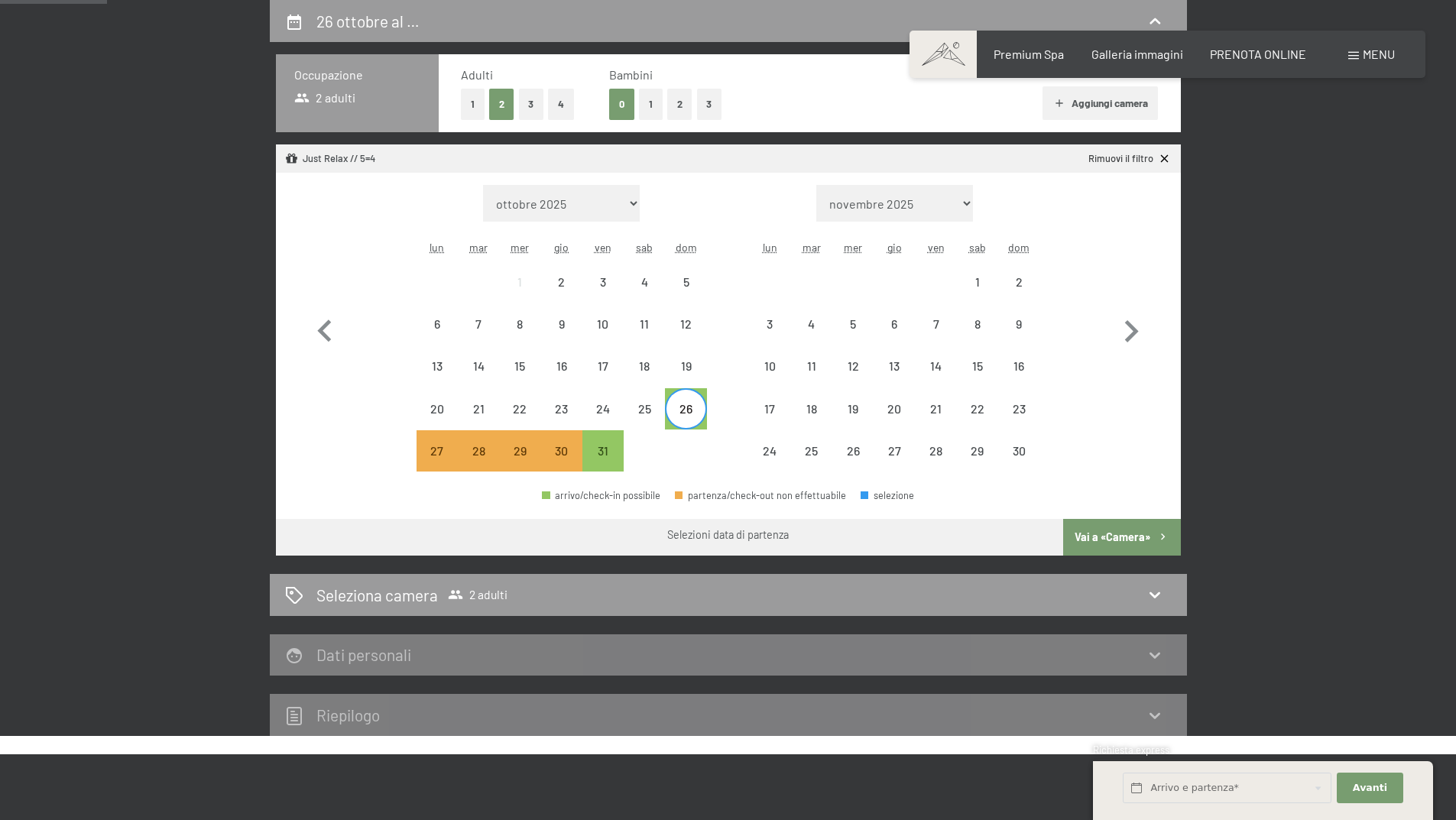
click at [1111, 535] on button "Vai a «Camera»" at bounding box center [1121, 538] width 117 height 36
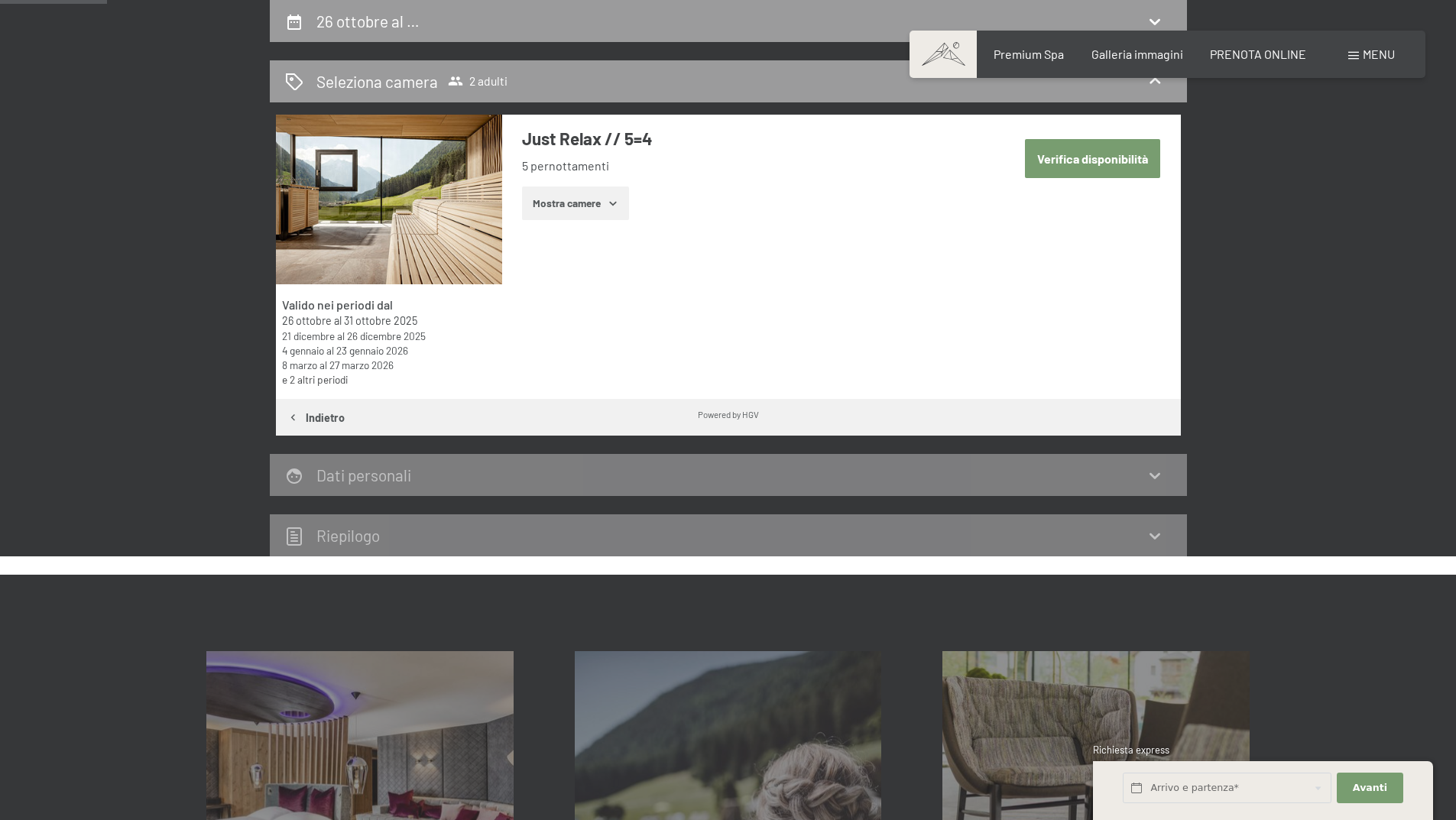
click at [303, 416] on button "Indietro" at bounding box center [316, 417] width 80 height 36
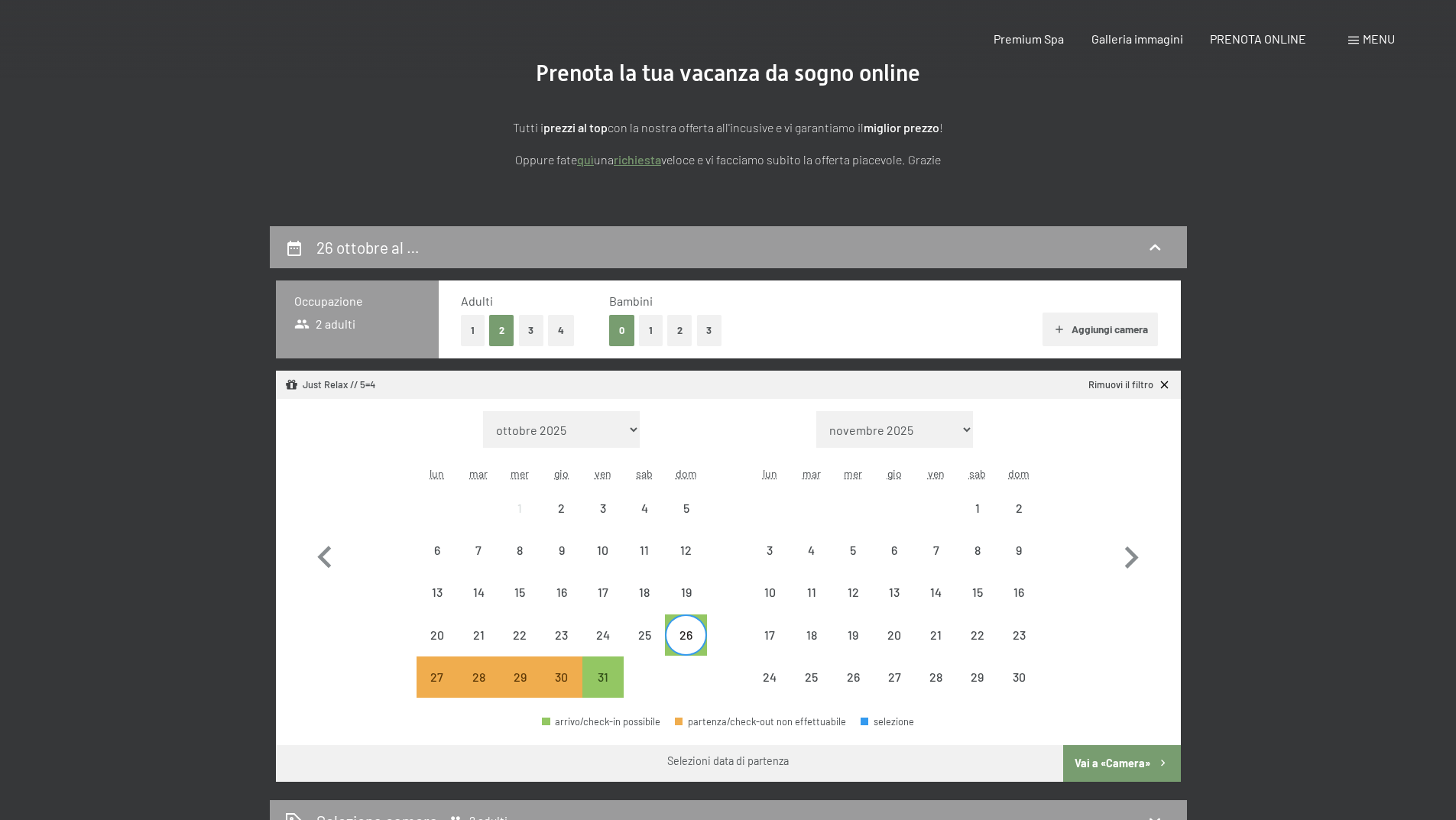
scroll to position [0, 0]
